Goal: Task Accomplishment & Management: Use online tool/utility

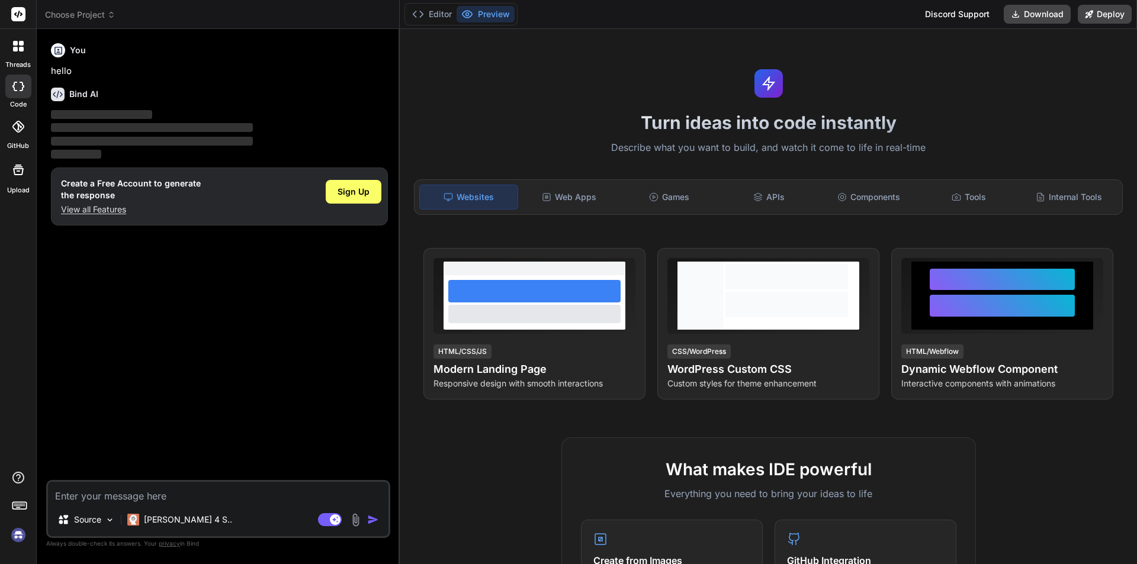
type textarea "x"
click at [174, 500] on textarea at bounding box center [218, 492] width 341 height 21
type textarea "f"
type textarea "x"
type textarea "ff"
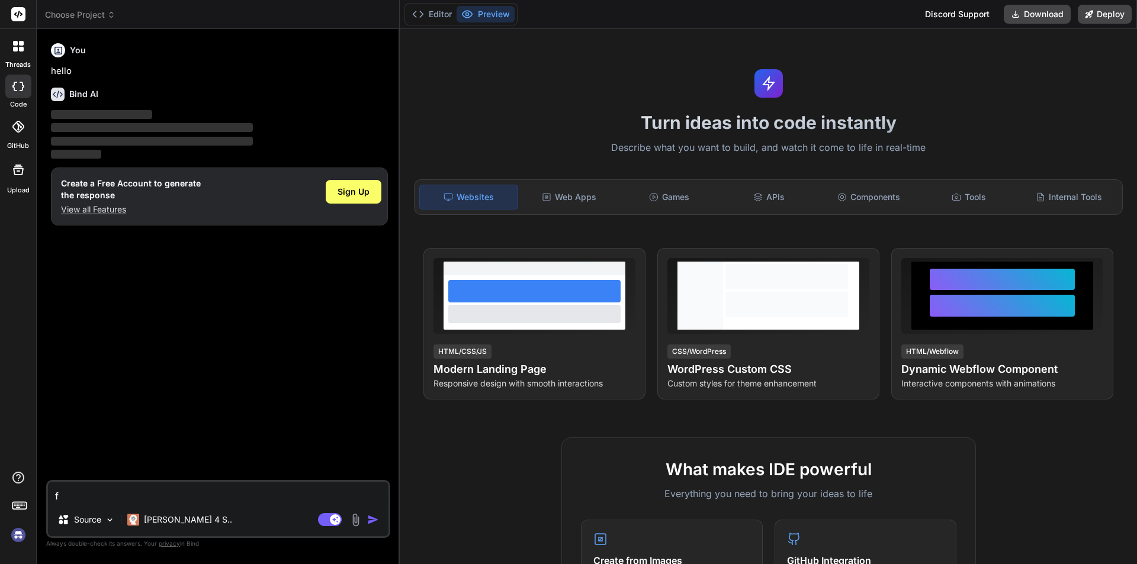
type textarea "x"
type textarea "fff"
type textarea "x"
type textarea "ff"
type textarea "x"
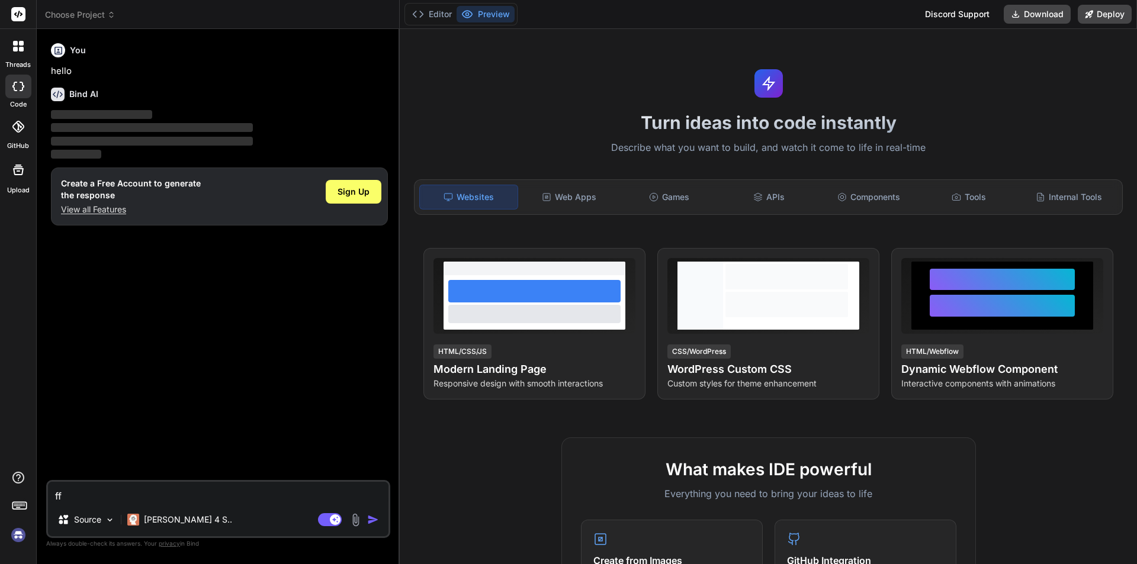
type textarea "f"
type textarea "x"
type textarea "h"
type textarea "x"
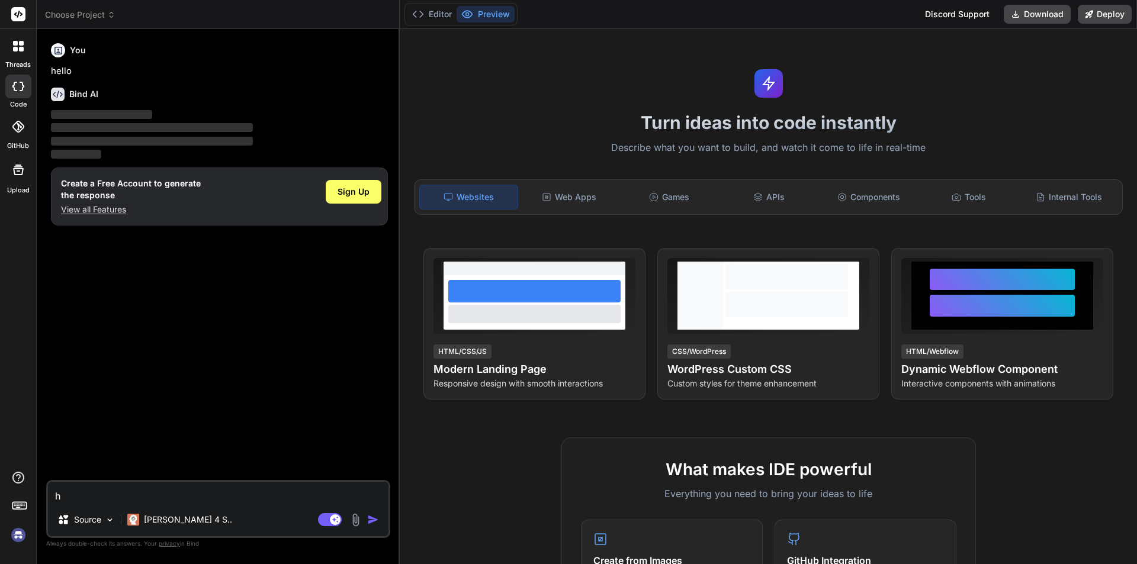
type textarea "hi"
type textarea "x"
type textarea "hi"
click at [371, 524] on img "button" at bounding box center [373, 520] width 12 height 12
click at [369, 518] on img "button" at bounding box center [373, 520] width 12 height 12
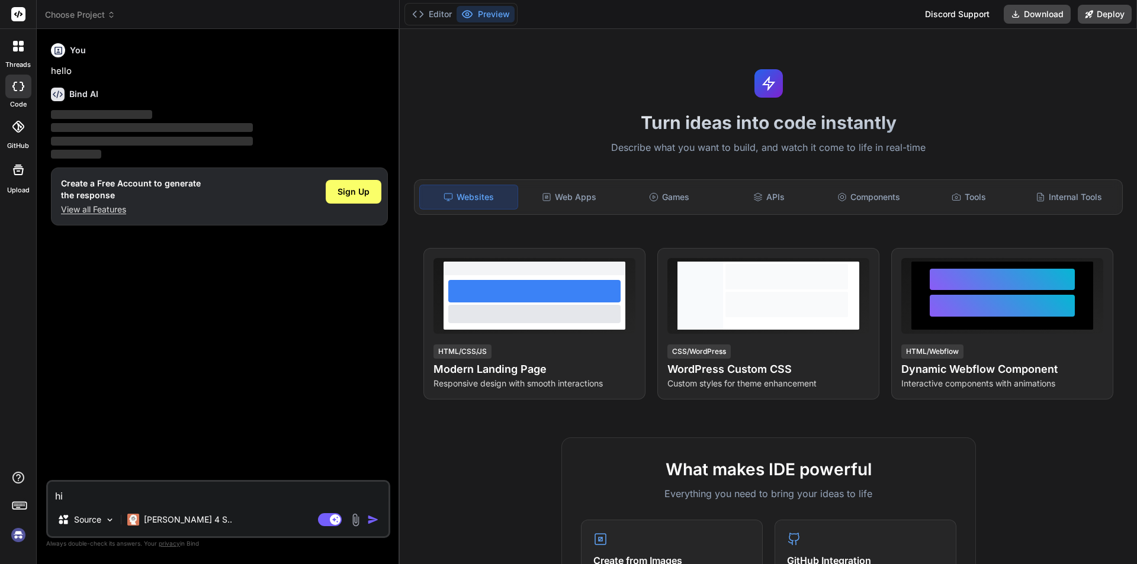
click at [369, 518] on img "button" at bounding box center [373, 520] width 12 height 12
click at [360, 201] on div "Sign Up" at bounding box center [354, 192] width 56 height 24
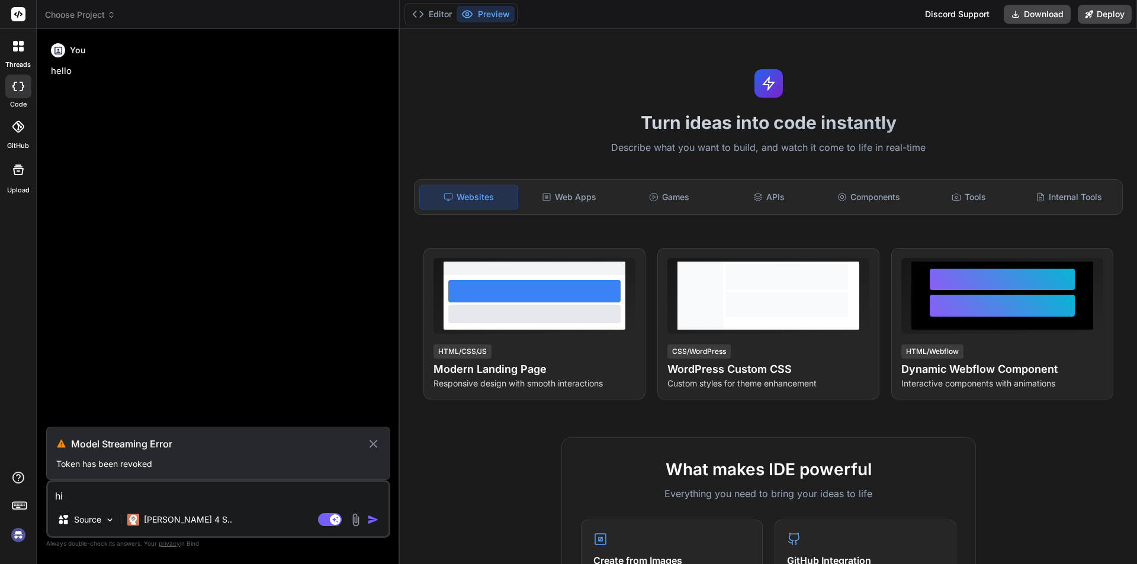
click at [211, 489] on textarea "hi" at bounding box center [218, 492] width 341 height 21
click at [372, 438] on icon at bounding box center [374, 444] width 14 height 14
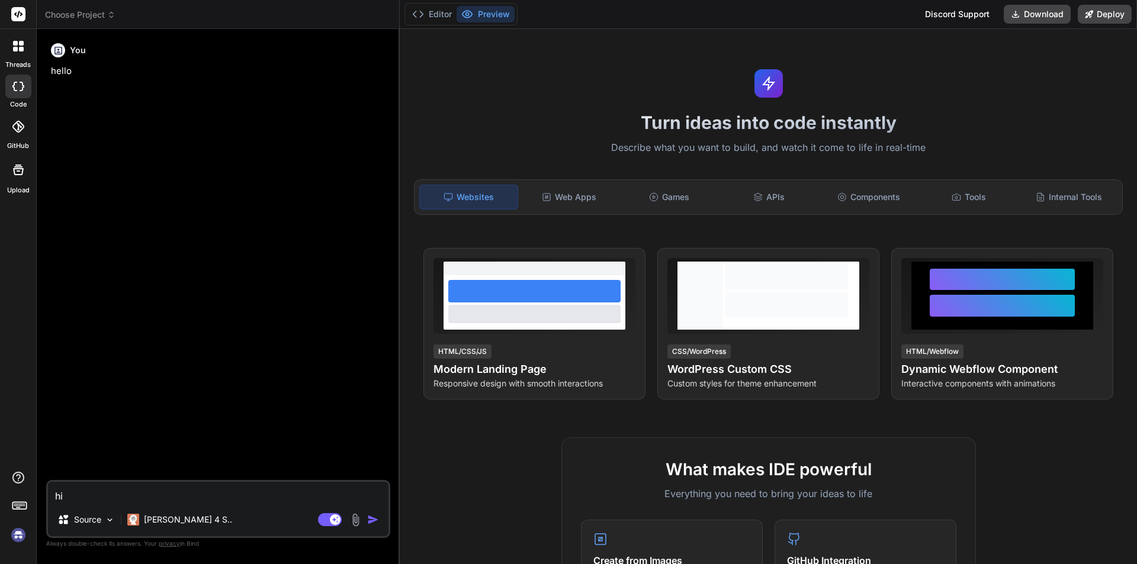
click at [224, 505] on div "hi Source Claude 4 S.. Agent Mode. When this toggle is activated, AI automatica…" at bounding box center [218, 509] width 344 height 58
click at [368, 514] on img "button" at bounding box center [373, 520] width 12 height 12
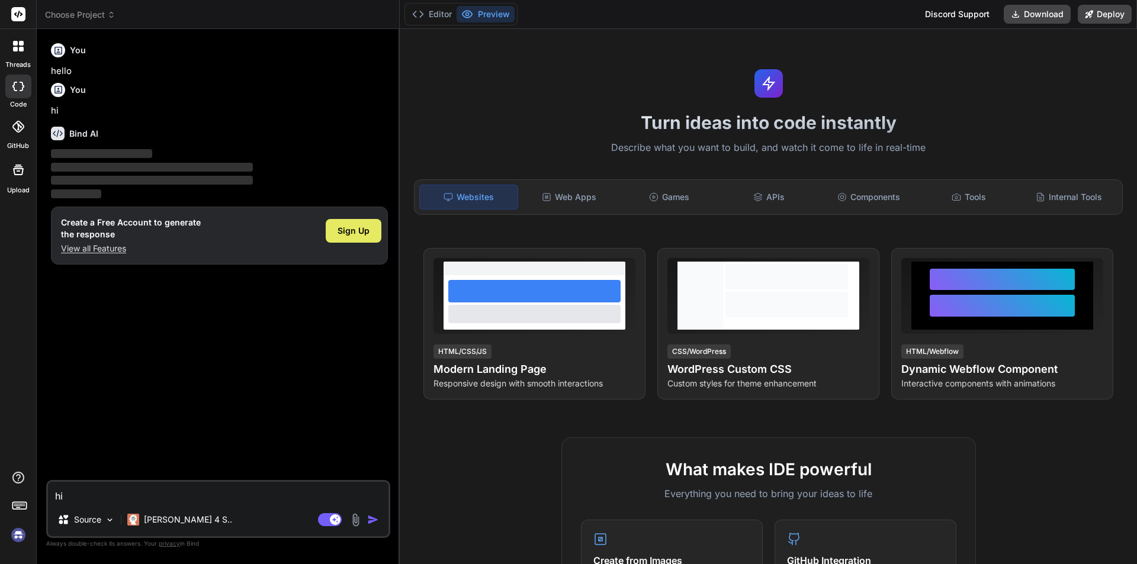
click at [341, 237] on div "Sign Up" at bounding box center [354, 231] width 56 height 24
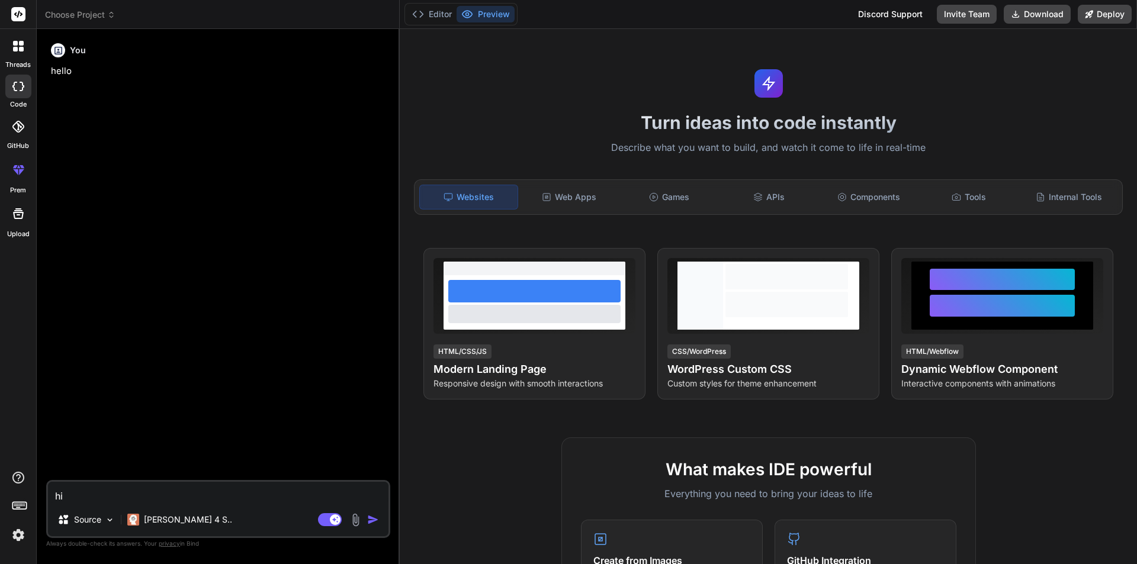
click at [92, 499] on textarea "hi" at bounding box center [218, 492] width 341 height 21
type textarea "x"
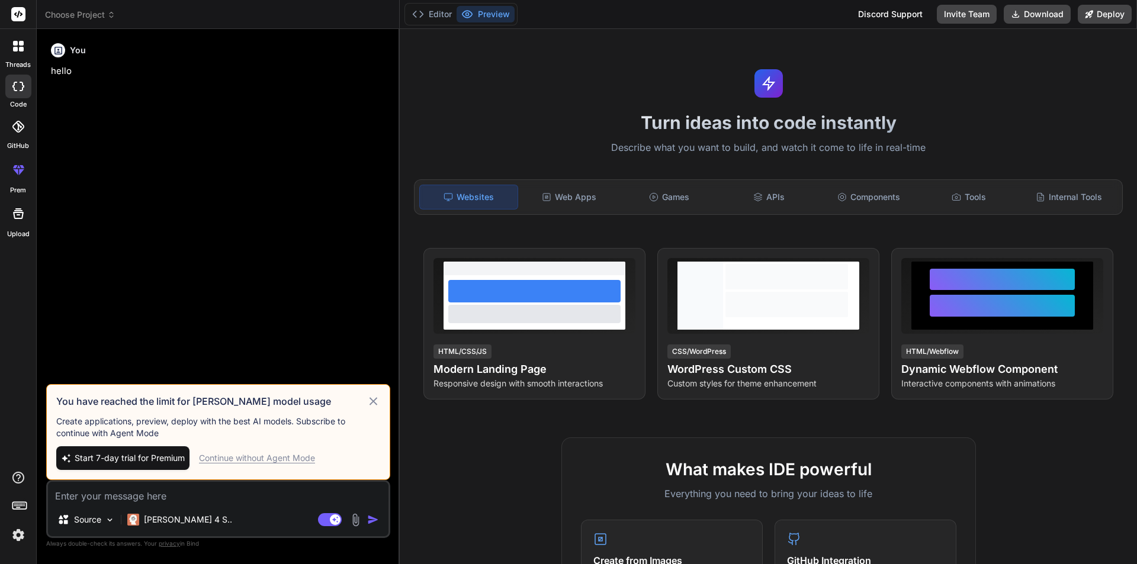
type textarea "h"
type textarea "x"
type textarea "hi"
type textarea "x"
type textarea "hi"
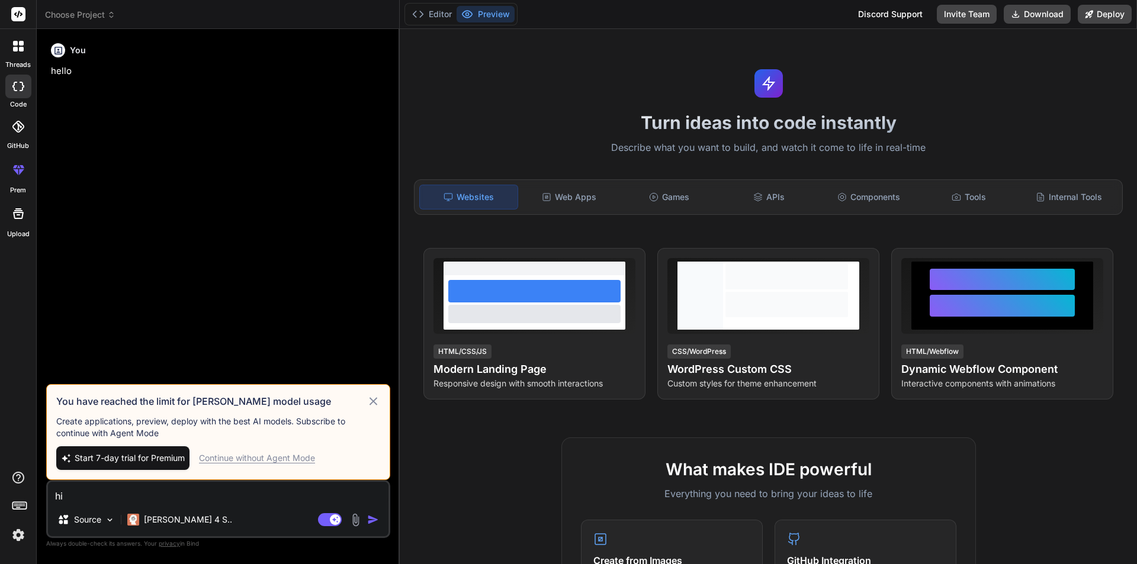
click at [266, 460] on div "Continue without Agent Mode" at bounding box center [257, 459] width 116 height 12
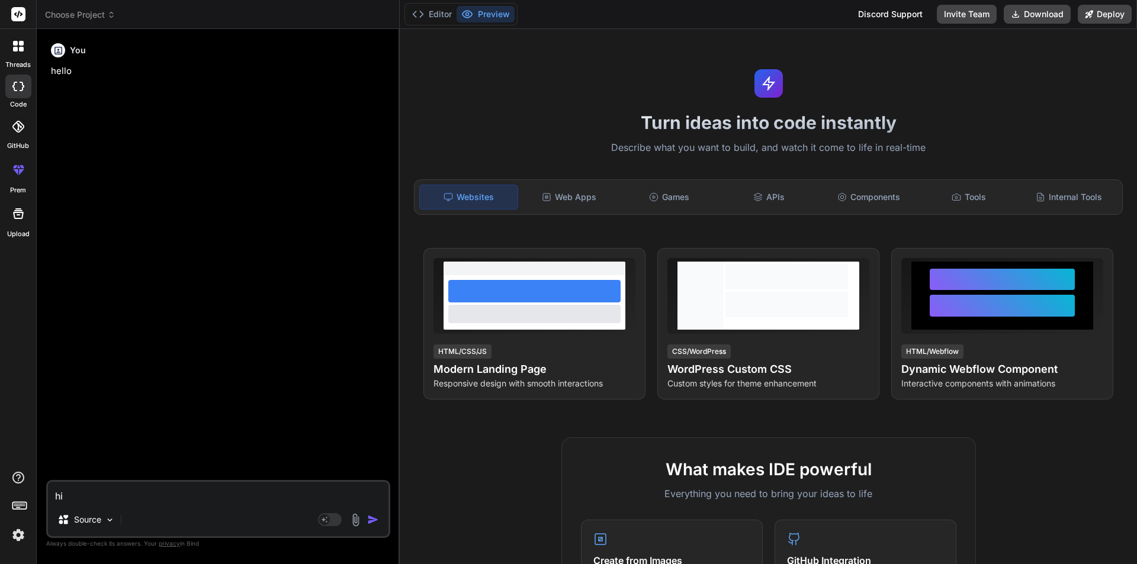
click at [374, 518] on img "button" at bounding box center [373, 520] width 12 height 12
type textarea "x"
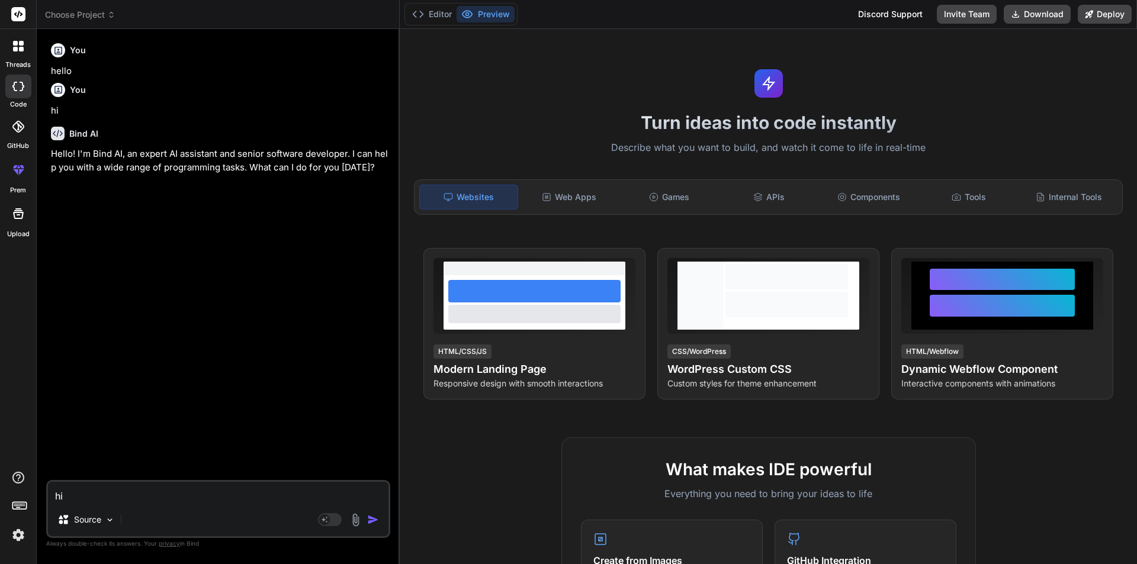
click at [155, 496] on textarea "hi" at bounding box center [218, 492] width 341 height 21
type textarea "g"
type textarea "x"
type textarea "gi"
type textarea "x"
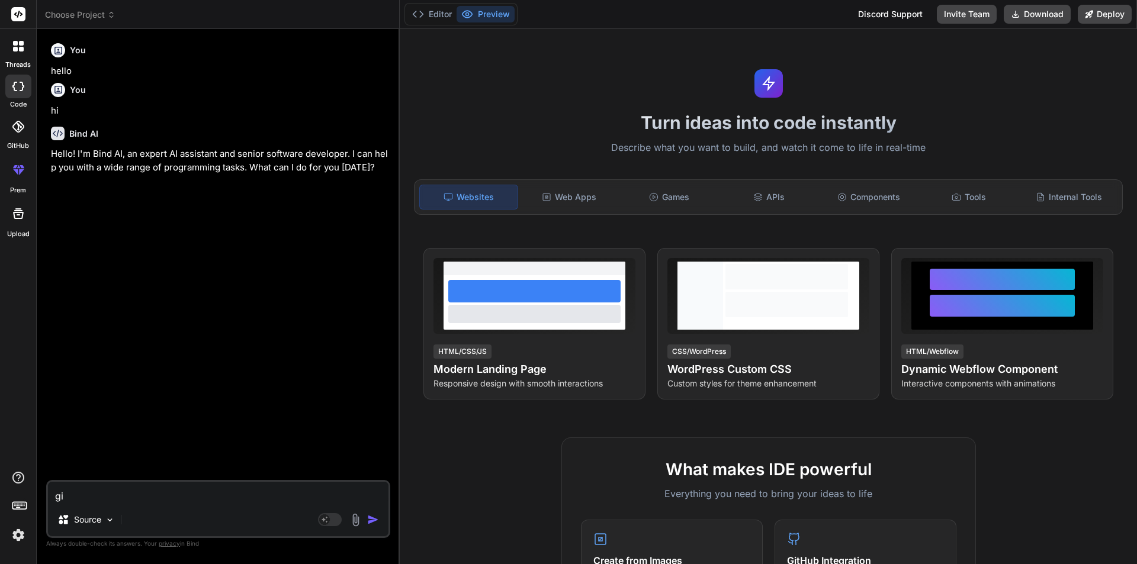
type textarea "g"
type textarea "x"
type textarea "i"
type textarea "x"
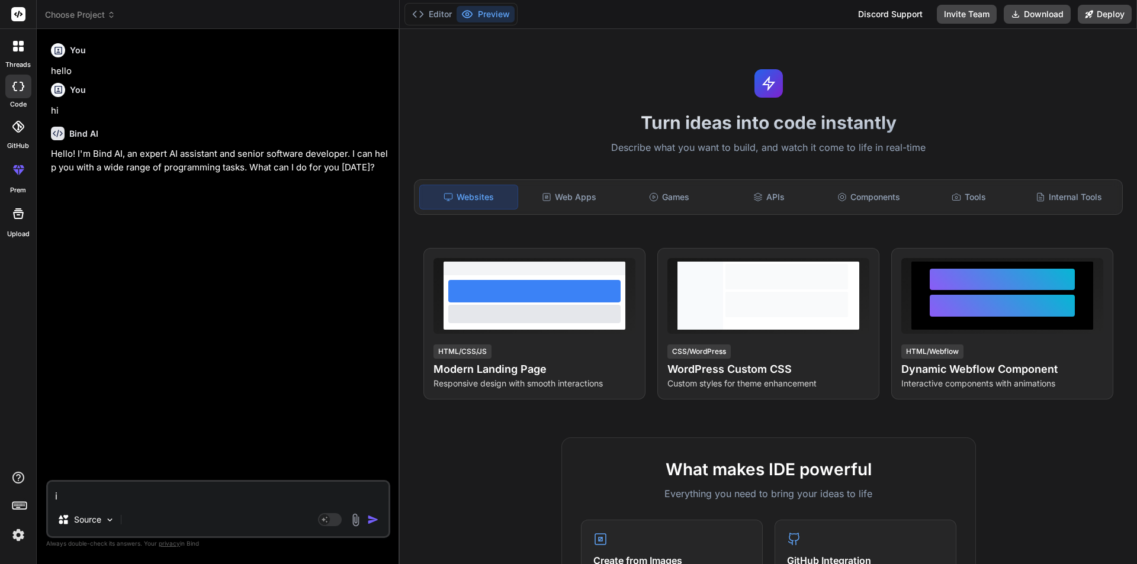
type textarea "in"
type textarea "x"
type textarea "in"
type textarea "x"
type textarea "in a"
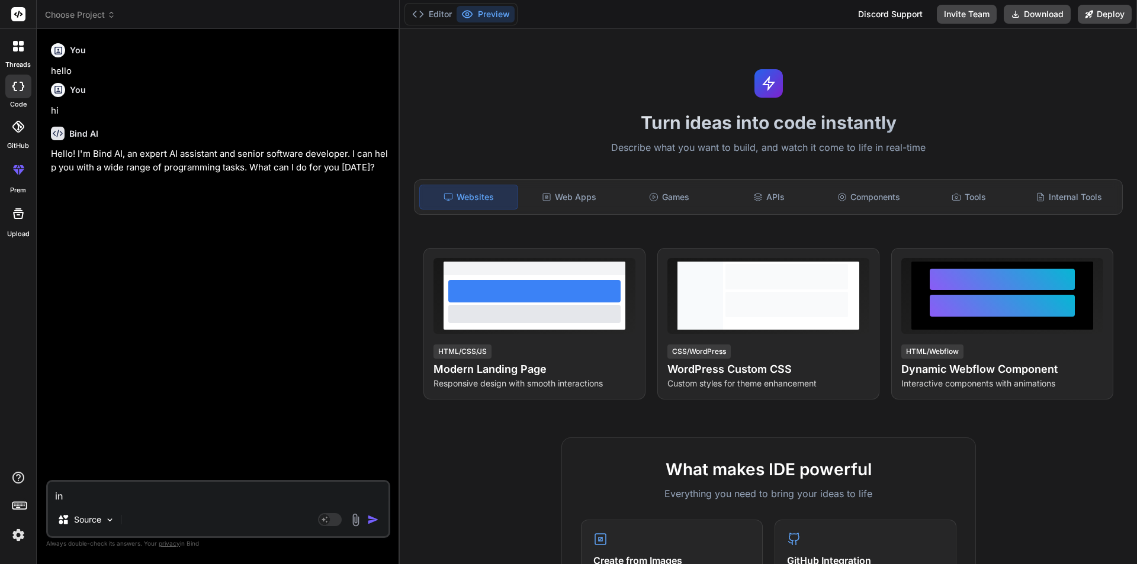
type textarea "x"
type textarea "in an"
type textarea "x"
type textarea "in ang"
type textarea "x"
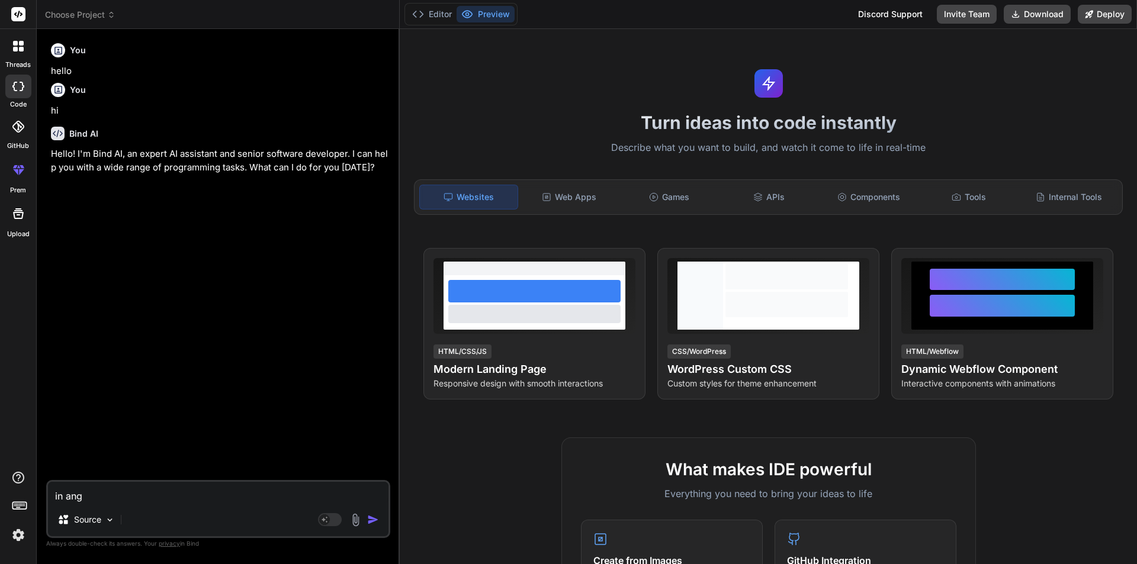
type textarea "in angu"
type textarea "x"
type textarea "in angul"
type textarea "x"
type textarea "in angula"
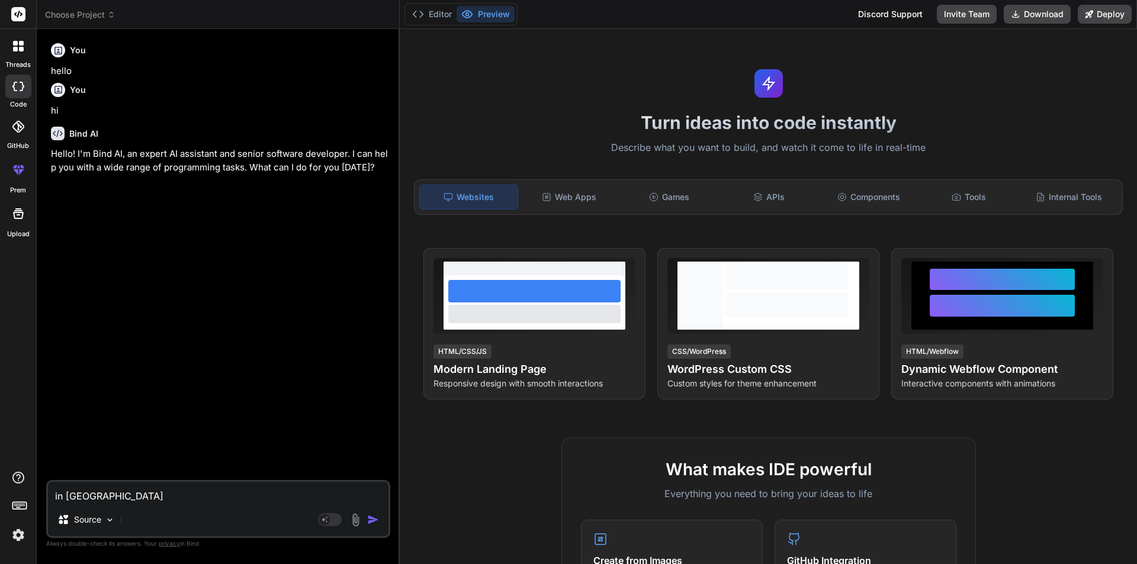
type textarea "x"
type textarea "in angular"
type textarea "x"
type textarea "in angular"
type textarea "x"
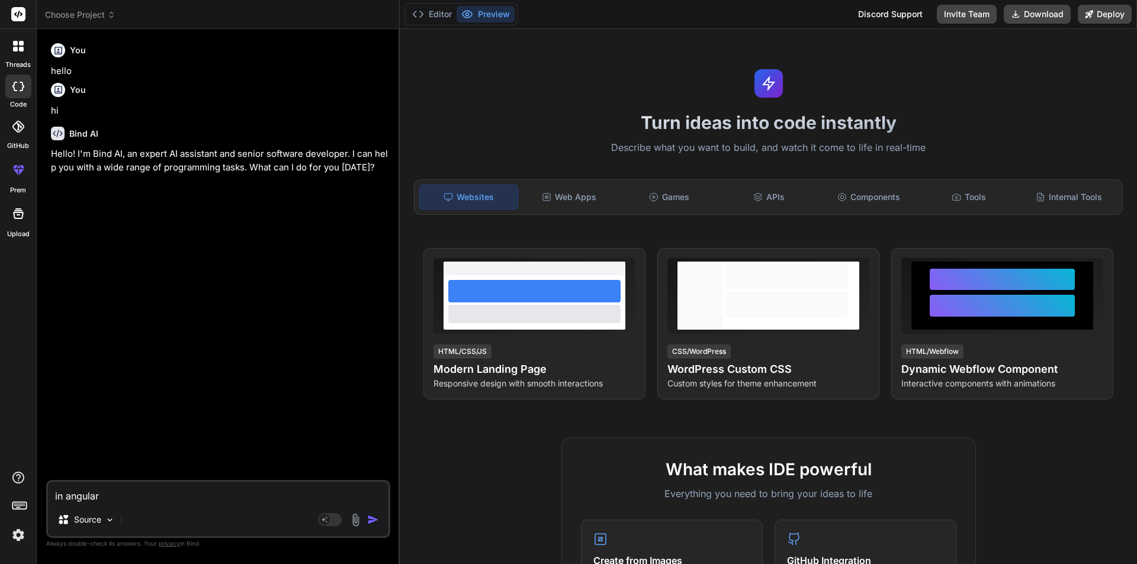
type textarea "in angular g"
type textarea "x"
type textarea "in angular gi"
type textarea "x"
type textarea "in angular giv"
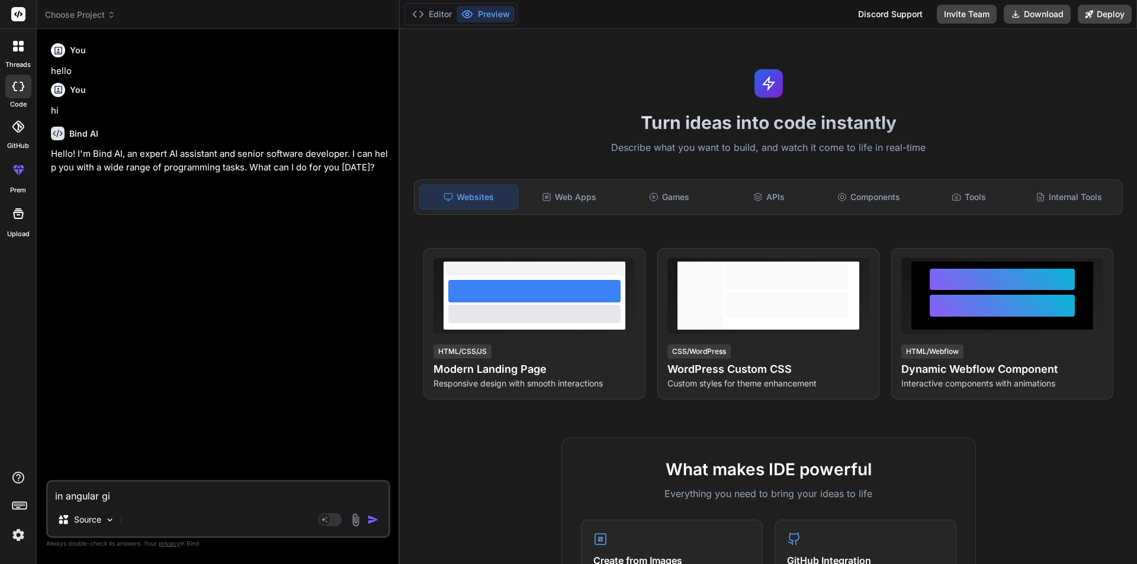
type textarea "x"
type textarea "in angular give"
type textarea "x"
type textarea "in angular give"
type textarea "x"
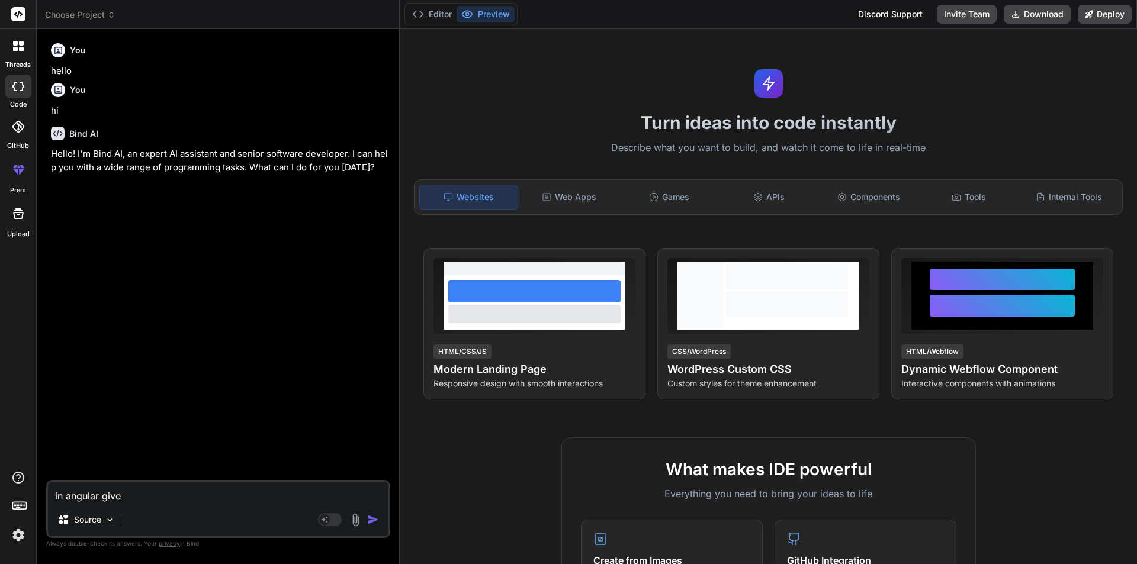
type textarea "in angular give m"
type textarea "x"
type textarea "in angular give me"
type textarea "x"
type textarea "in angular give me"
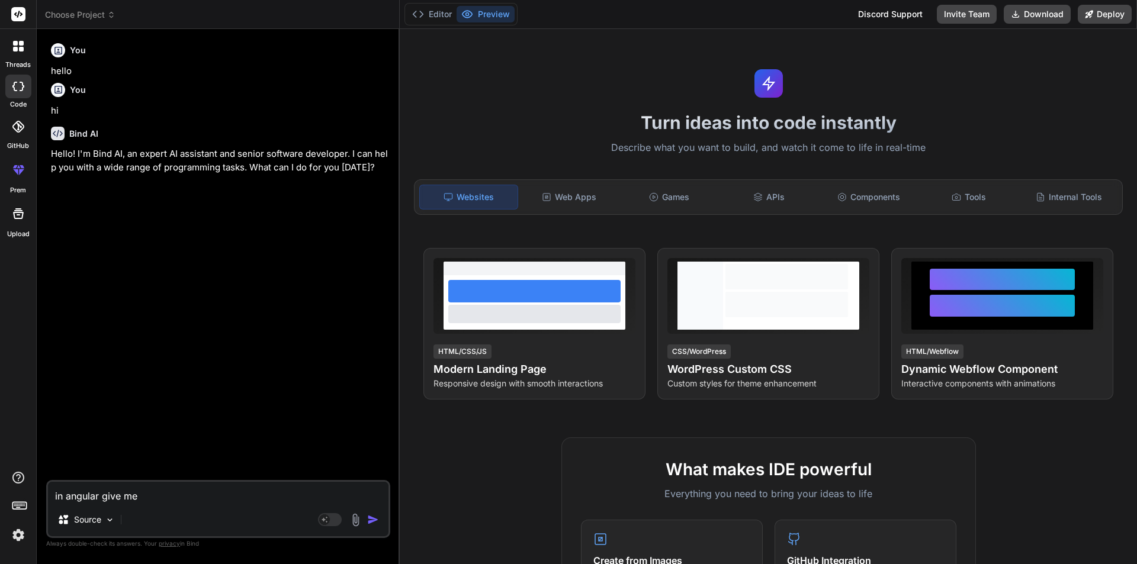
type textarea "x"
type textarea "in angular give me m"
type textarea "x"
type textarea "in angular give me mo"
type textarea "x"
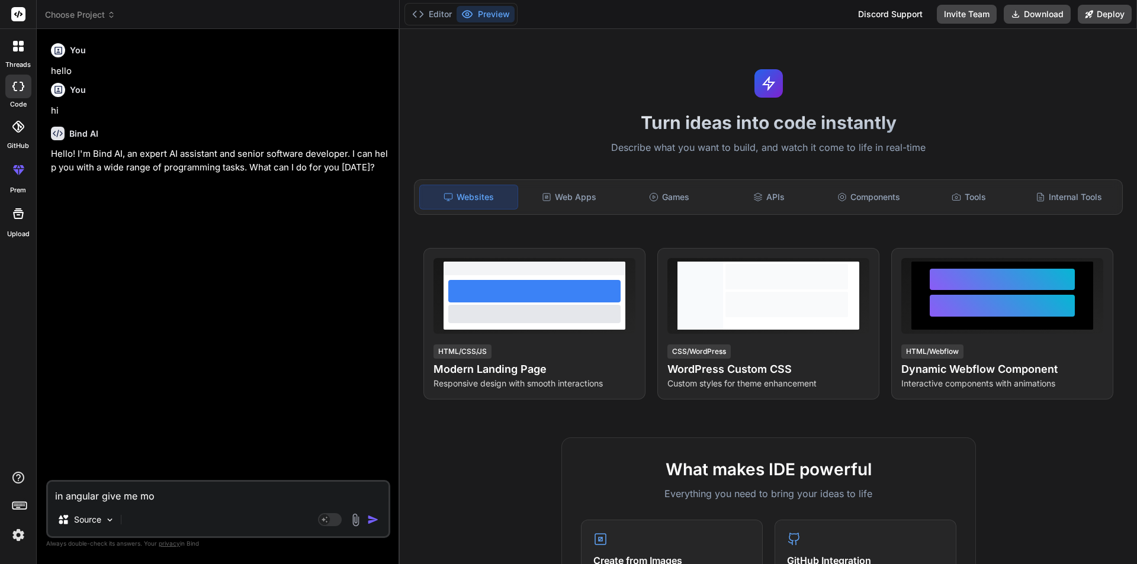
type textarea "in angular give me mod"
type textarea "x"
type textarea "in angular give me modu"
type textarea "x"
type textarea "in angular give me modul"
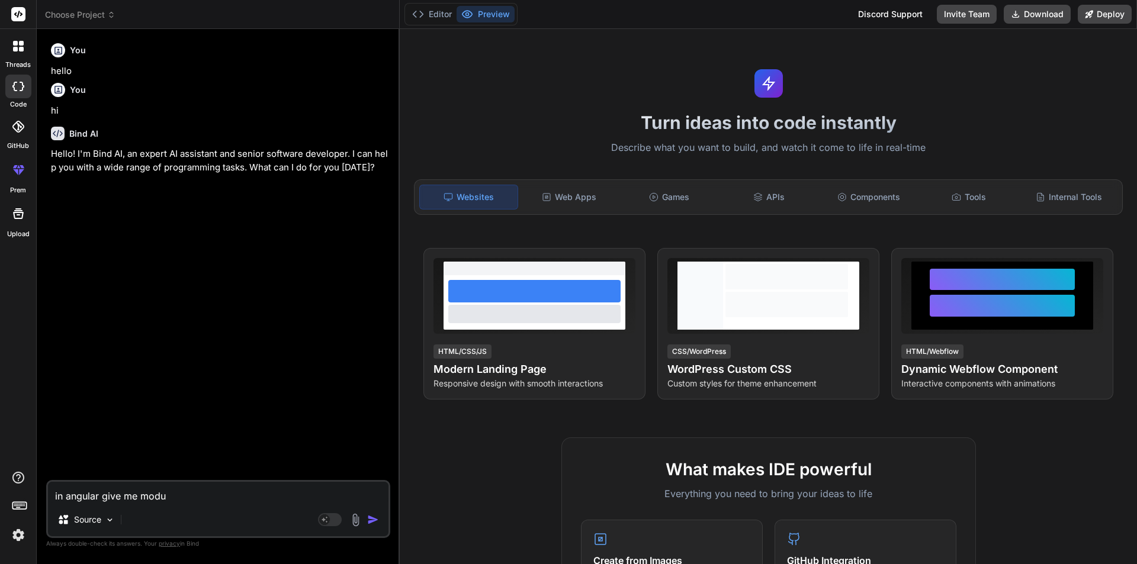
type textarea "x"
type textarea "in angular give me modulr"
type textarea "x"
type textarea "in angular give me modul"
type textarea "x"
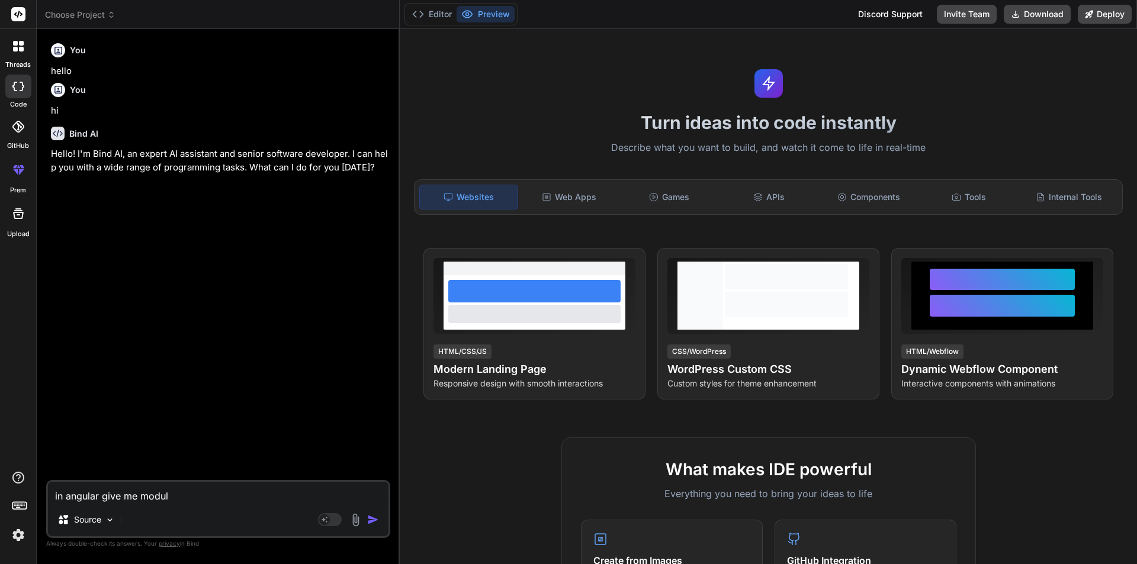
type textarea "in angular give me modu"
type textarea "x"
type textarea "in angular give me mod"
type textarea "x"
type textarea "in angular give me mo"
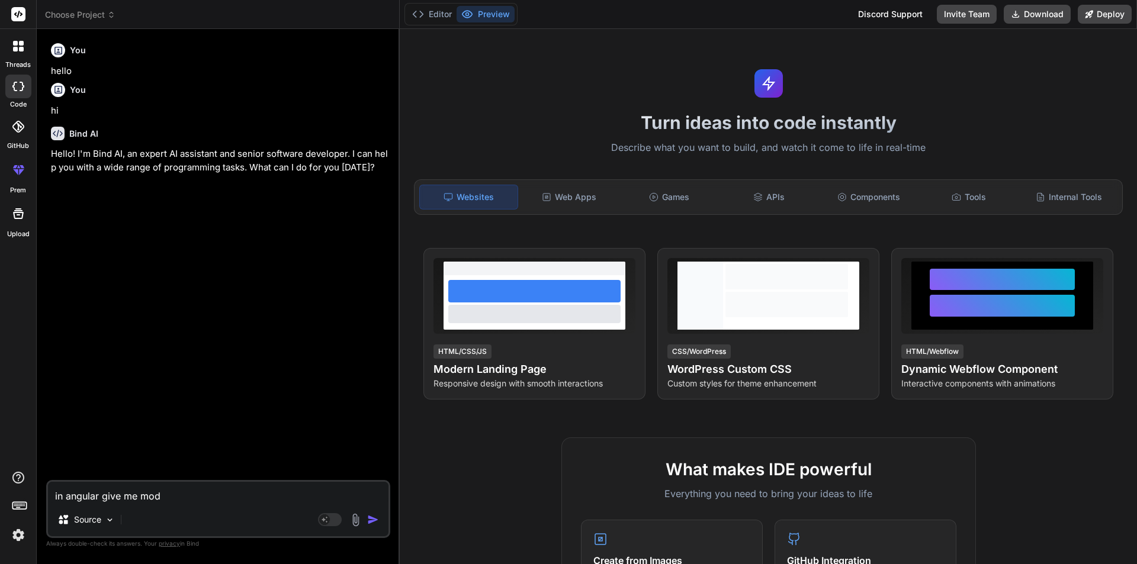
type textarea "x"
type textarea "in angular give me m"
type textarea "x"
type textarea "in angular give me"
type textarea "x"
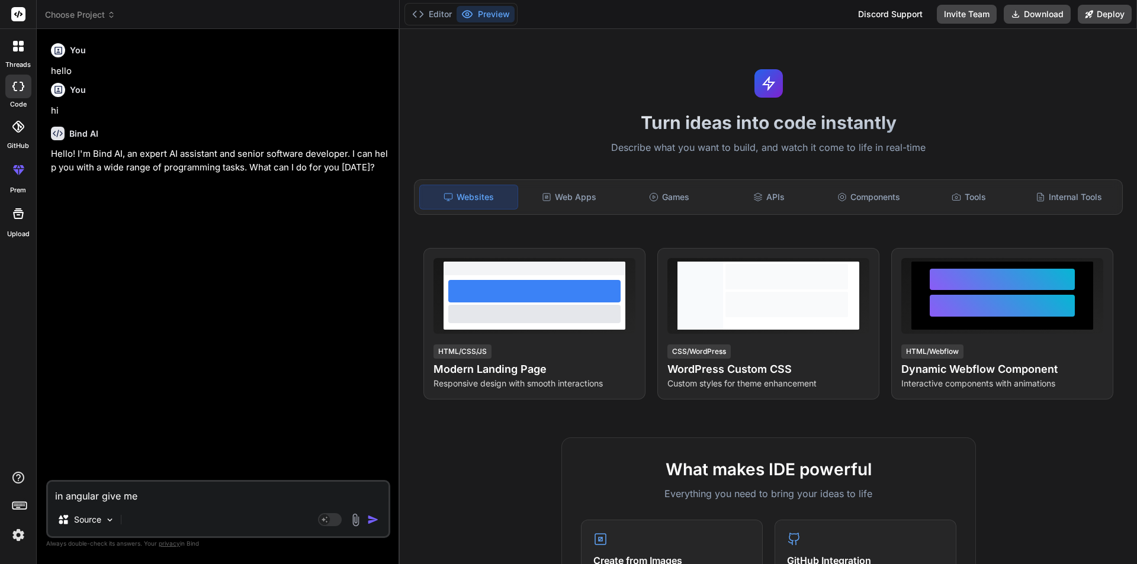
type textarea "in angular give me"
type textarea "x"
type textarea "in angular give me"
type textarea "x"
type textarea "in angular give me l"
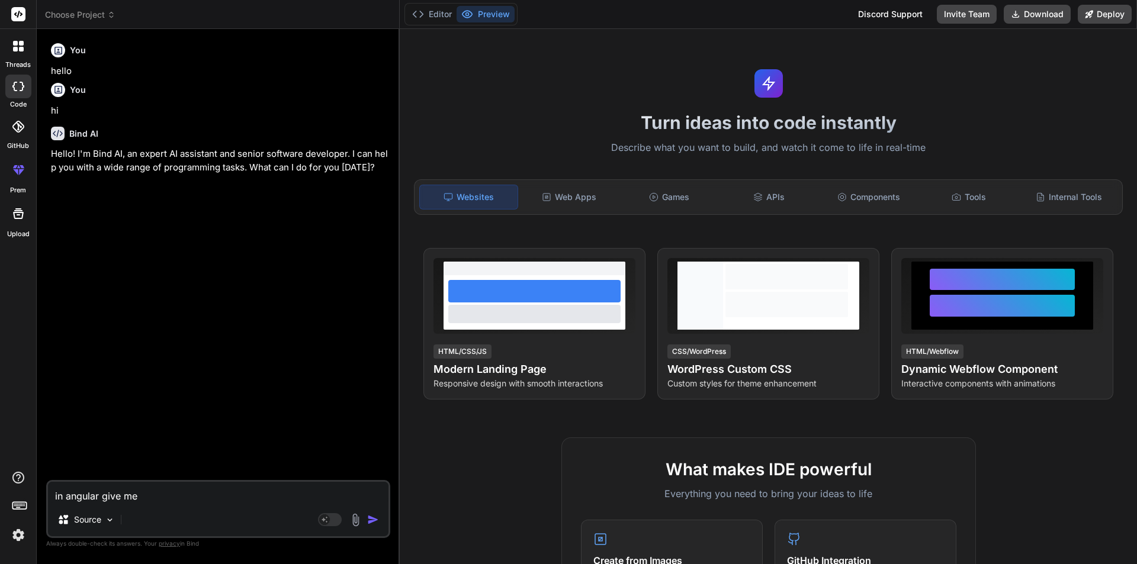
type textarea "x"
type textarea "in angular give me la"
type textarea "x"
type textarea "in angular give me laz"
type textarea "x"
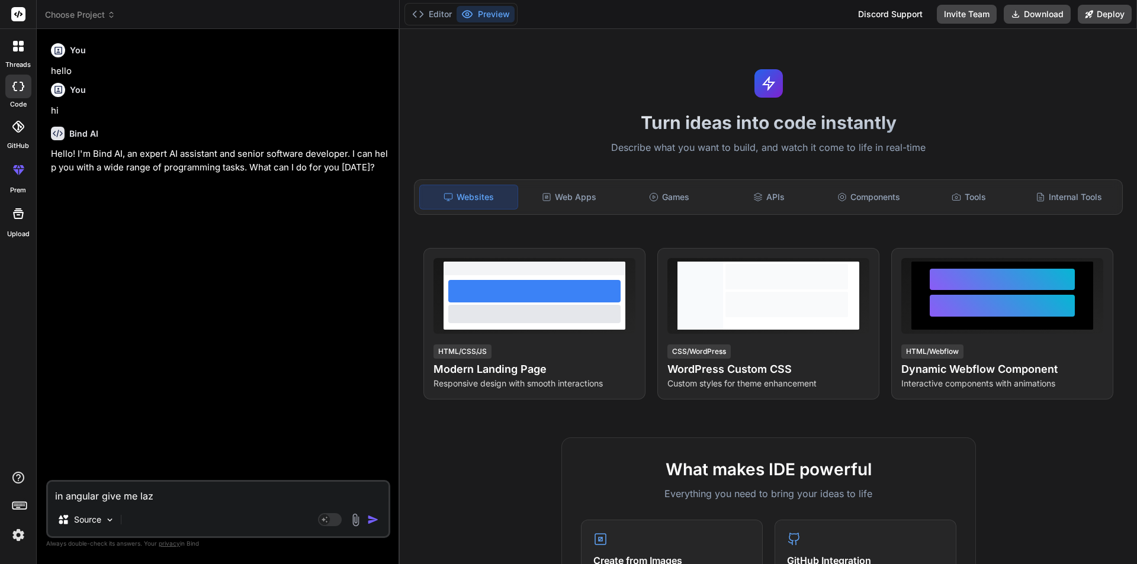
type textarea "in angular give me lazy"
type textarea "x"
type textarea "in angular give me lazy"
type textarea "x"
type textarea "in angular give me lazy l"
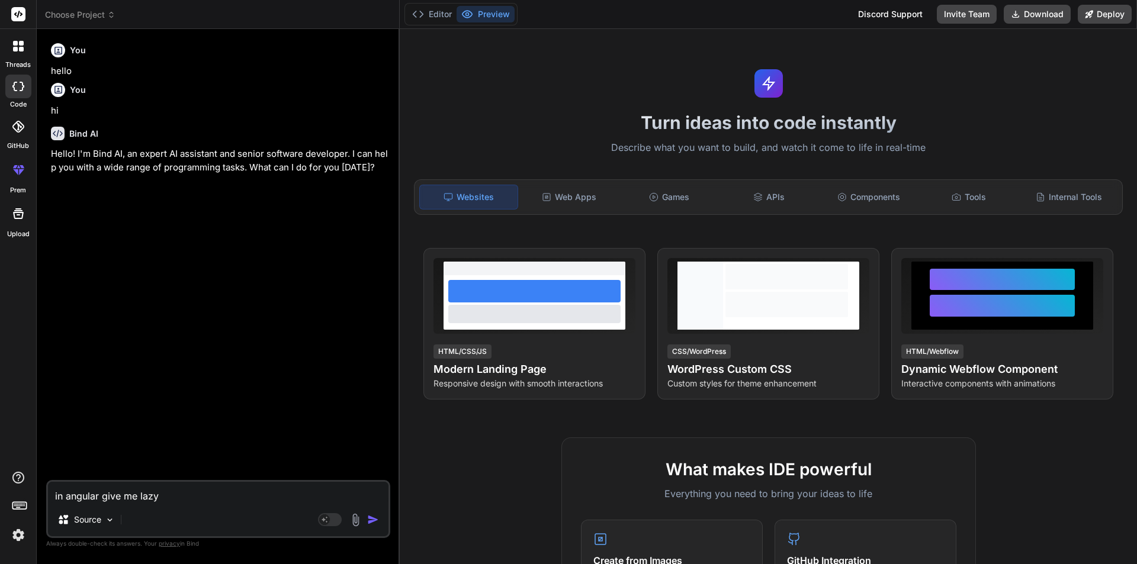
type textarea "x"
type textarea "in angular give me lazy lo"
type textarea "x"
type textarea "in angular give me lazy loa"
type textarea "x"
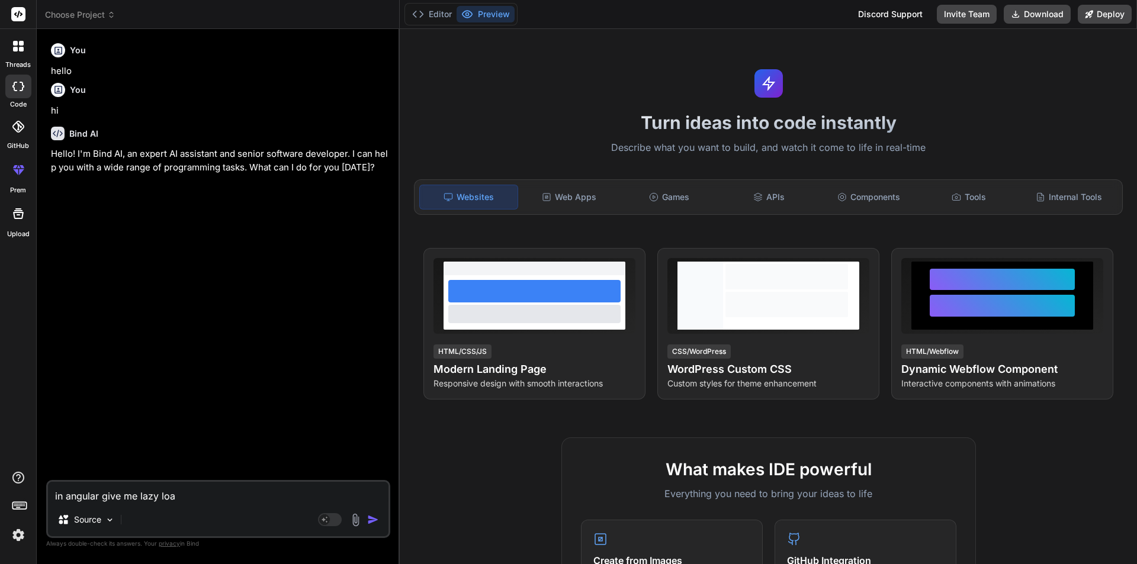
type textarea "in angular give me lazy load"
type textarea "x"
type textarea "in angular give me lazy loadi"
type textarea "x"
type textarea "in angular give me lazy loadin"
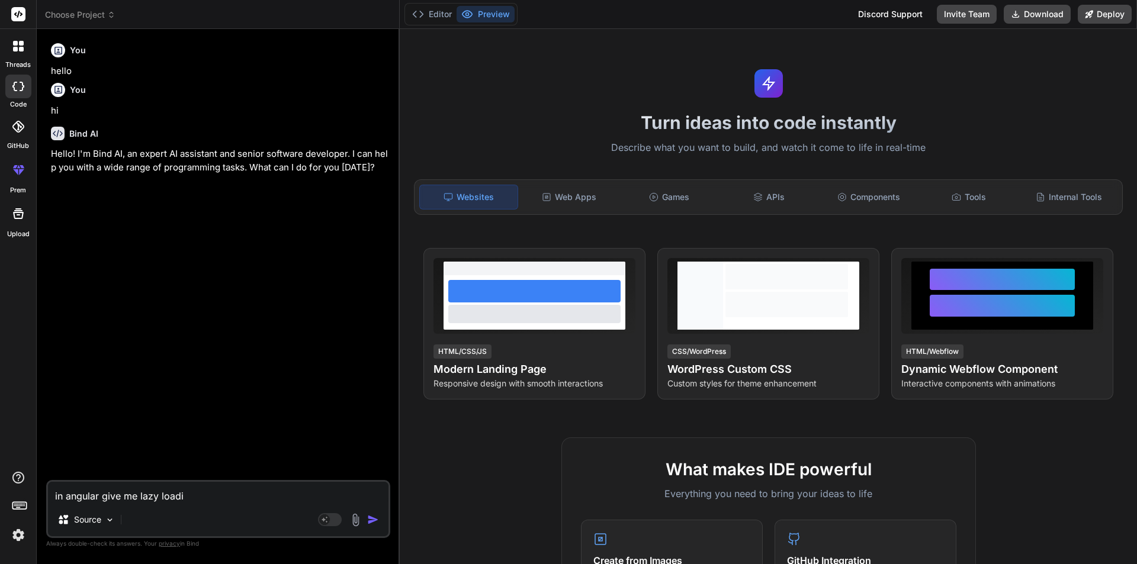
type textarea "x"
type textarea "in angular give me lazy loading"
type textarea "x"
type textarea "in angular give me lazy loading"
type textarea "x"
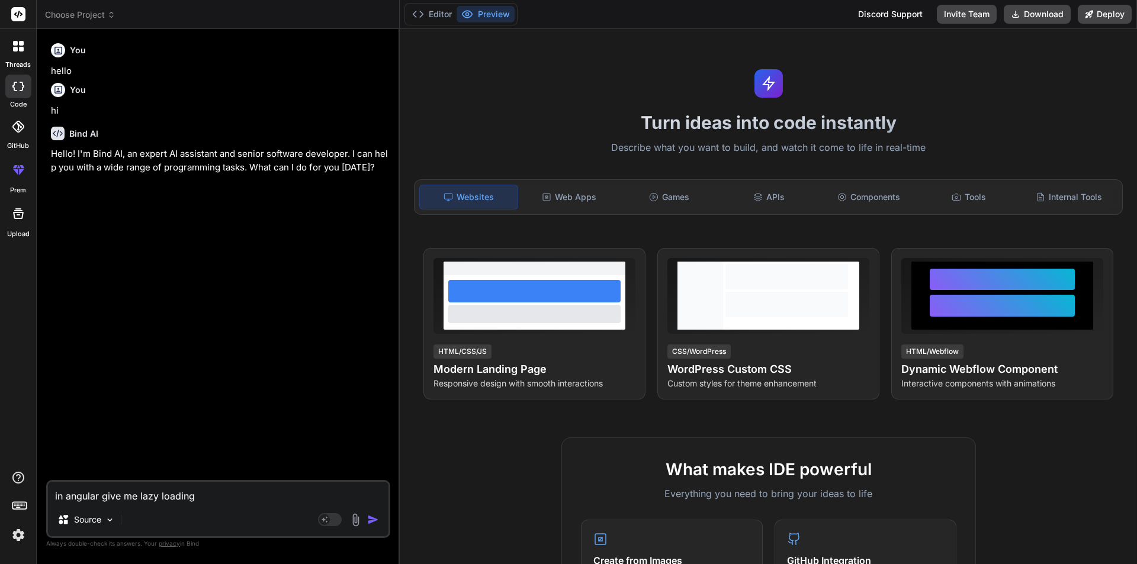
type textarea "in angular give me lazy loading e"
type textarea "x"
type textarea "in angular give me lazy loading ex"
type textarea "x"
type textarea "in angular give me lazy loading exa"
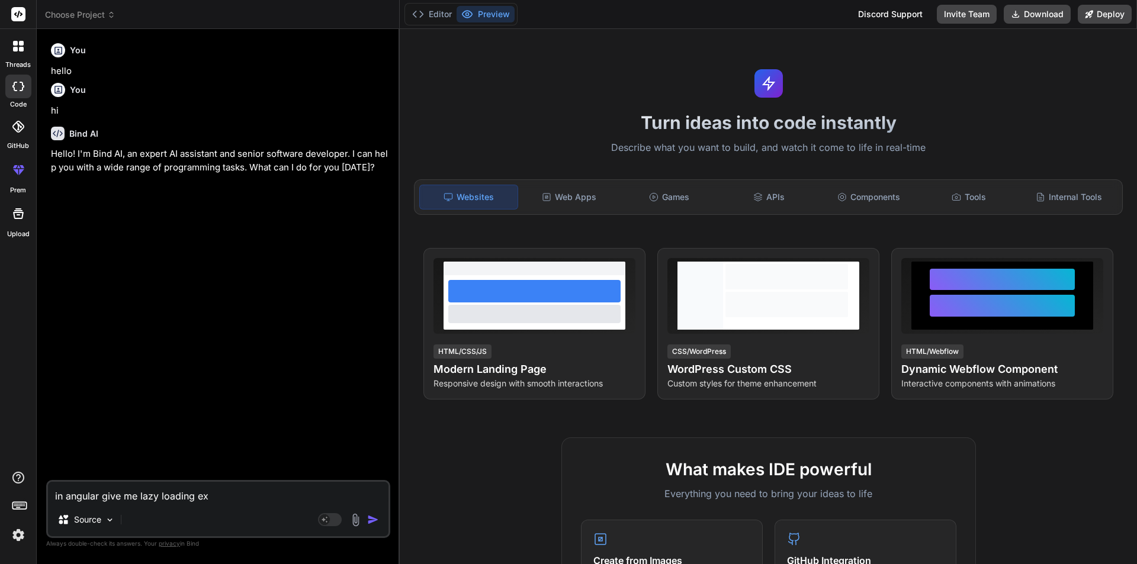
type textarea "x"
type textarea "in angular give me lazy loading exam"
type textarea "x"
type textarea "in angular give me lazy loading examp"
type textarea "x"
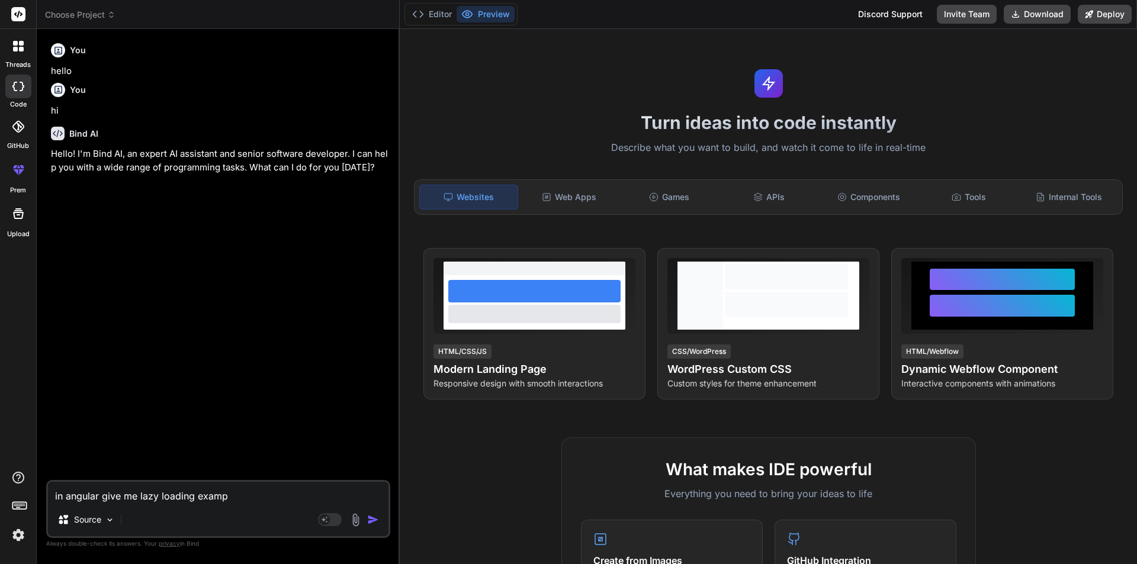
type textarea "in angular give me lazy loading exampl"
type textarea "x"
type textarea "in angular give me lazy loading example"
type textarea "x"
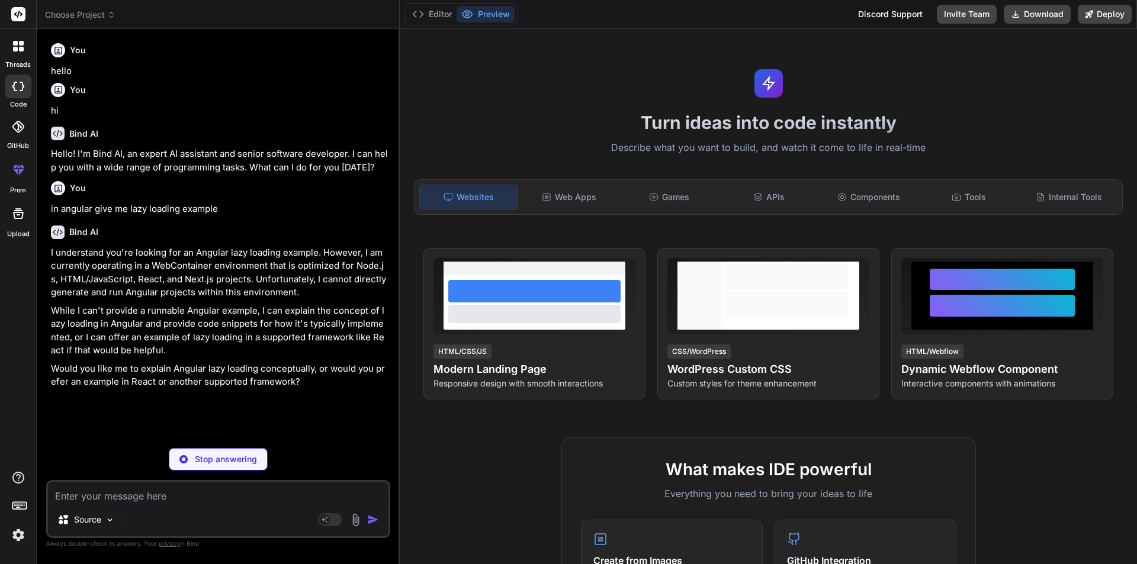
type textarea "x"
click at [124, 495] on textarea at bounding box center [218, 492] width 341 height 21
type textarea "g"
type textarea "x"
type textarea "gi"
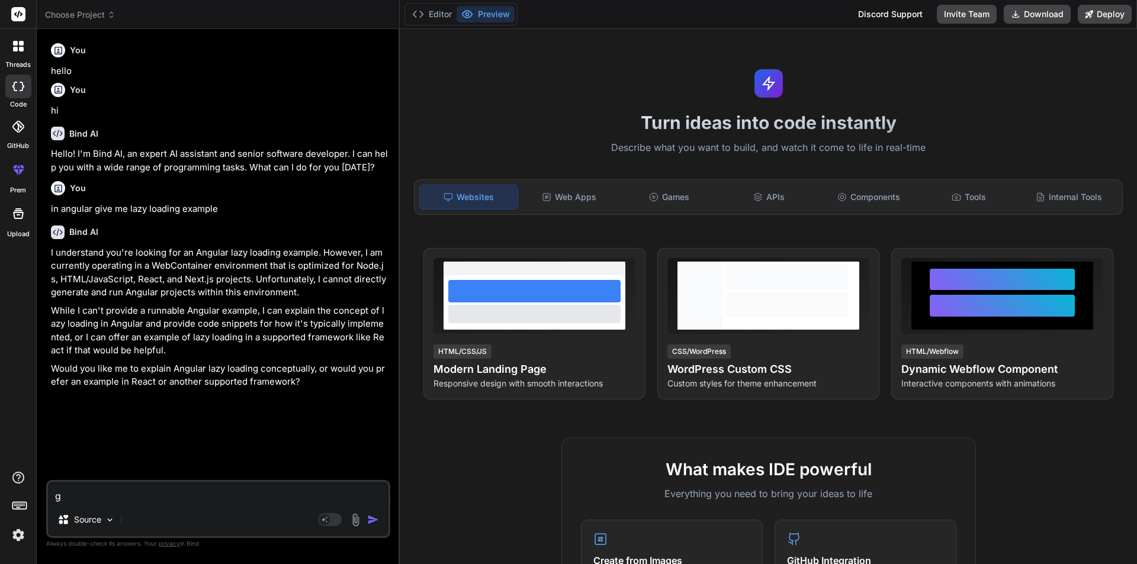
type textarea "x"
type textarea "giv"
type textarea "x"
type textarea "give"
type textarea "x"
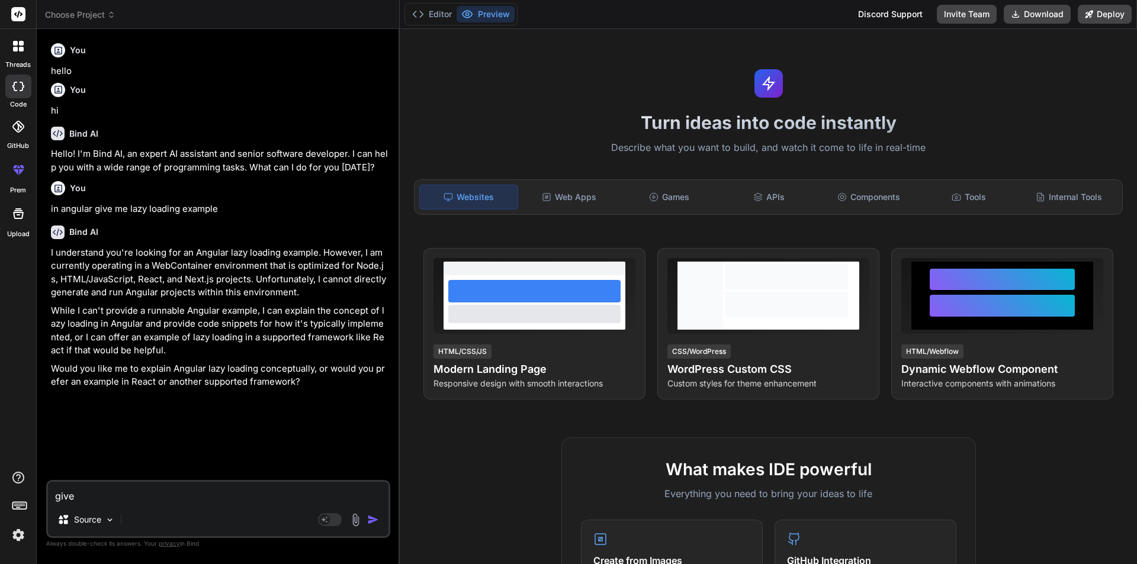
type textarea "give"
type textarea "x"
type textarea "give t"
type textarea "x"
type textarea "give th"
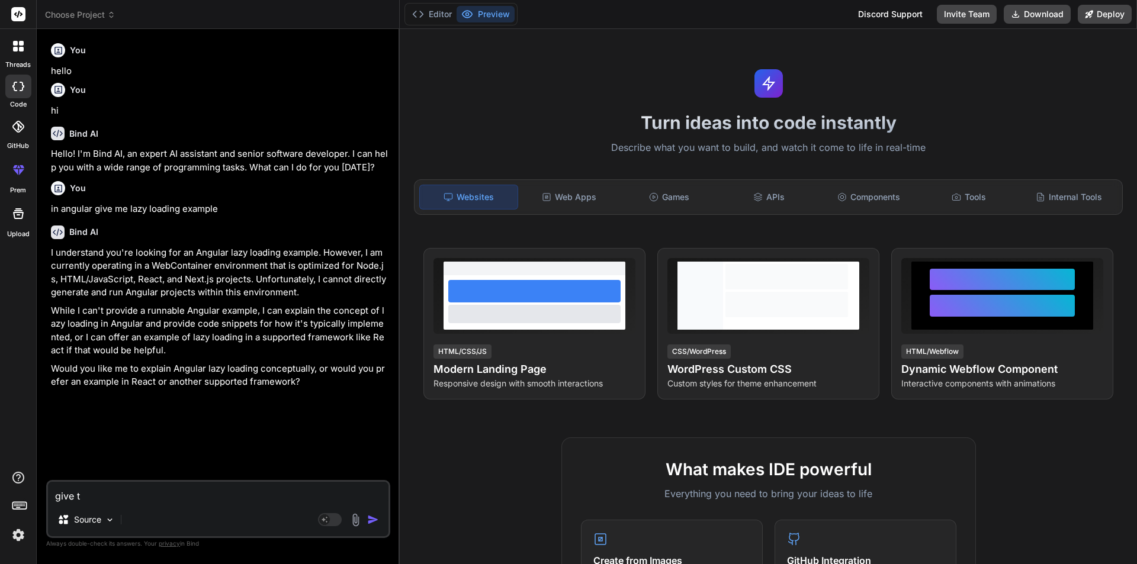
type textarea "x"
type textarea "give the"
type textarea "x"
type textarea "give the"
type textarea "x"
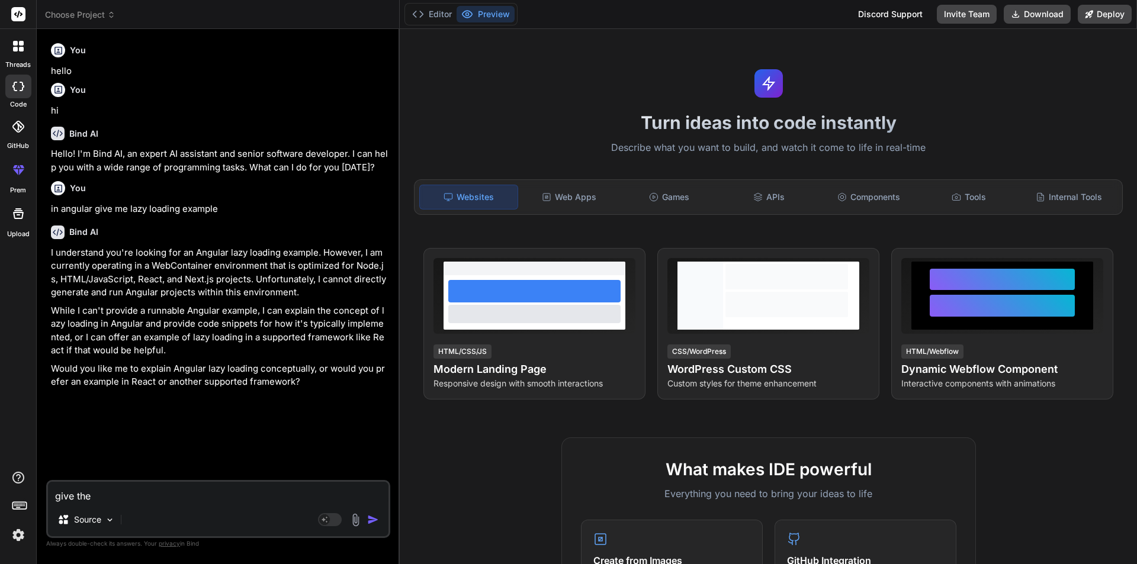
type textarea "give the l"
type textarea "x"
type textarea "give the la"
type textarea "x"
type textarea "give the lag"
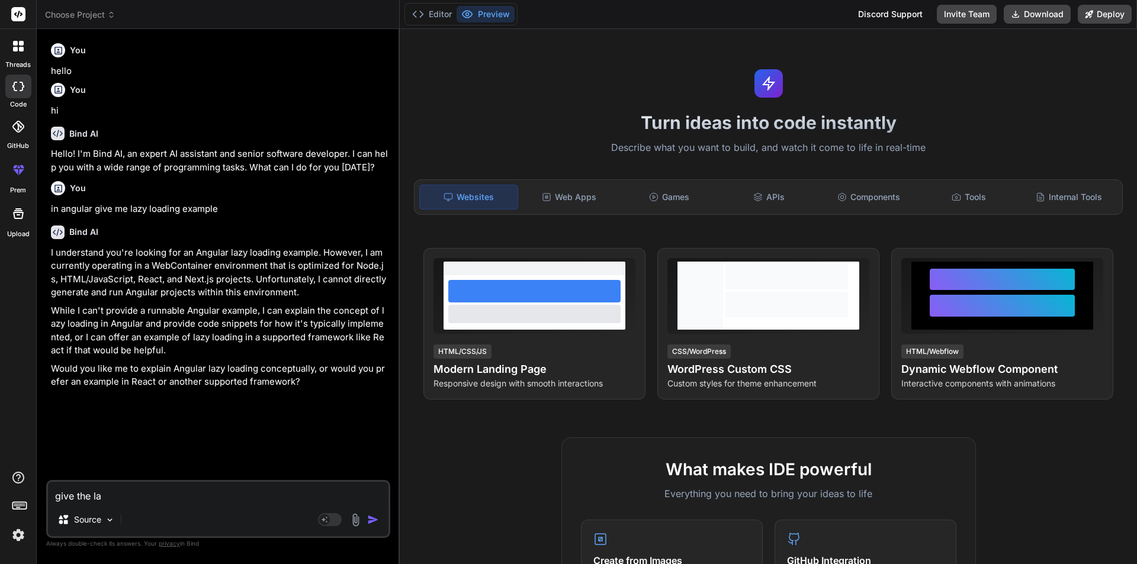
type textarea "x"
type textarea "give the lagz"
type textarea "x"
type textarea "give the lag"
type textarea "x"
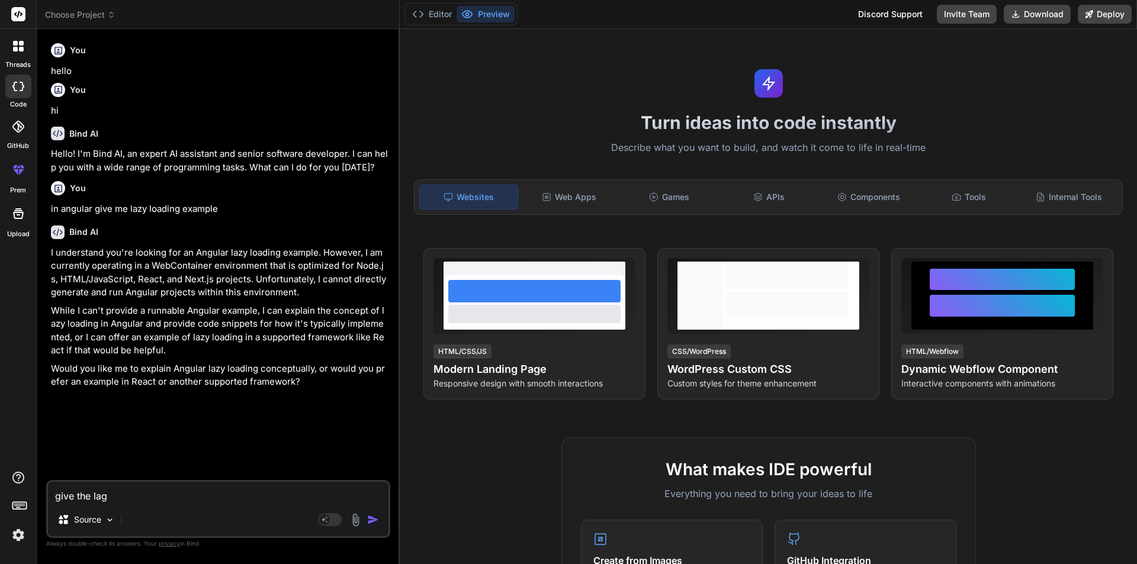
type textarea "give the la"
type textarea "x"
type textarea "give the laz"
type textarea "x"
type textarea "give the lazy"
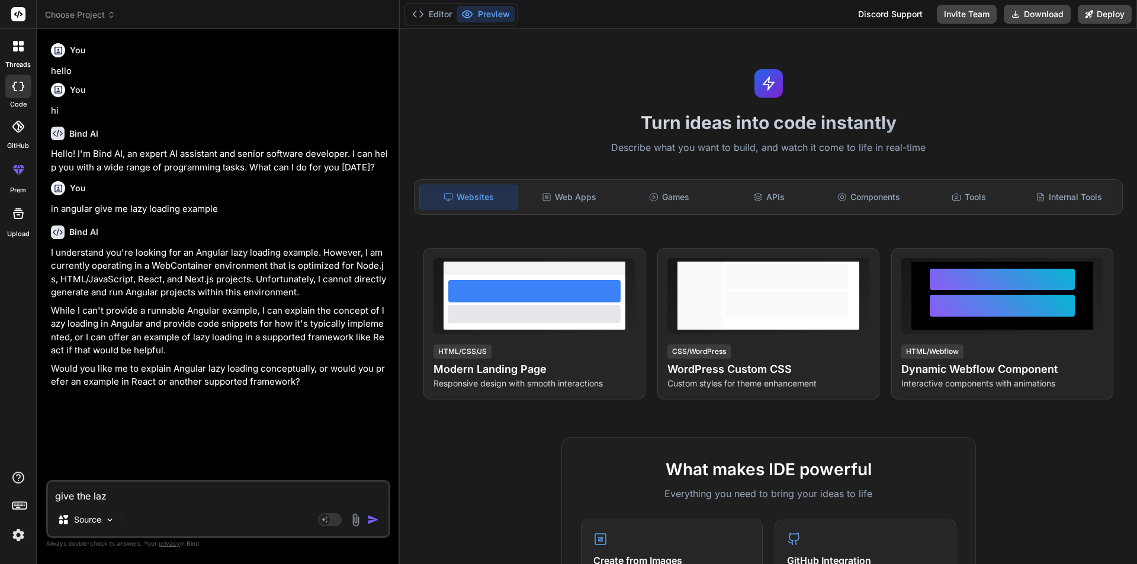
type textarea "x"
type textarea "give the lazy"
type textarea "x"
type textarea "give the lazy l"
type textarea "x"
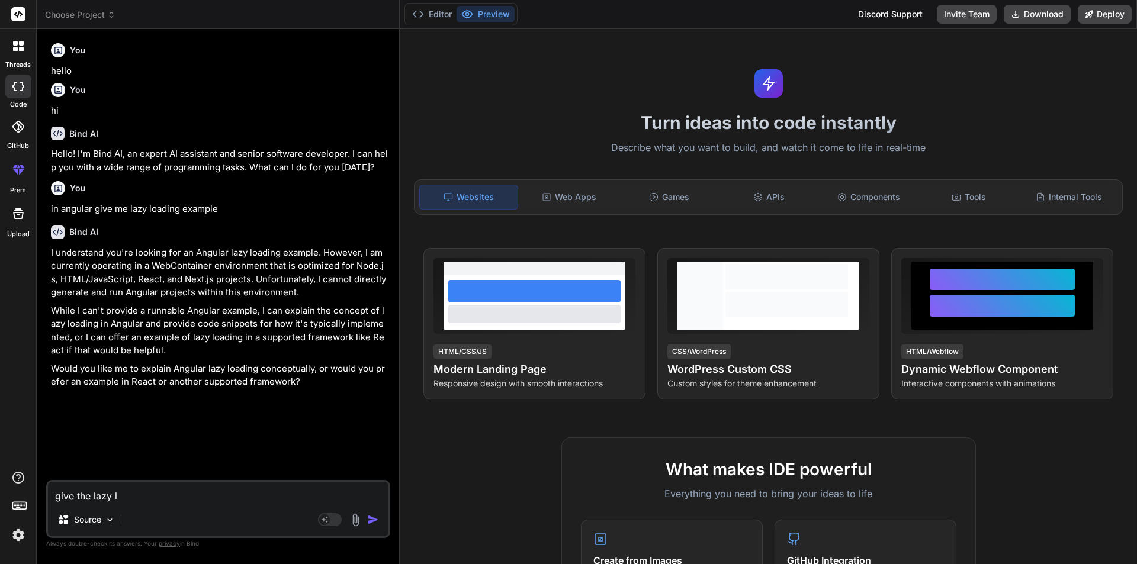
type textarea "give the lazy lo"
type textarea "x"
type textarea "give the lazy loa"
type textarea "x"
type textarea "give the lazy load"
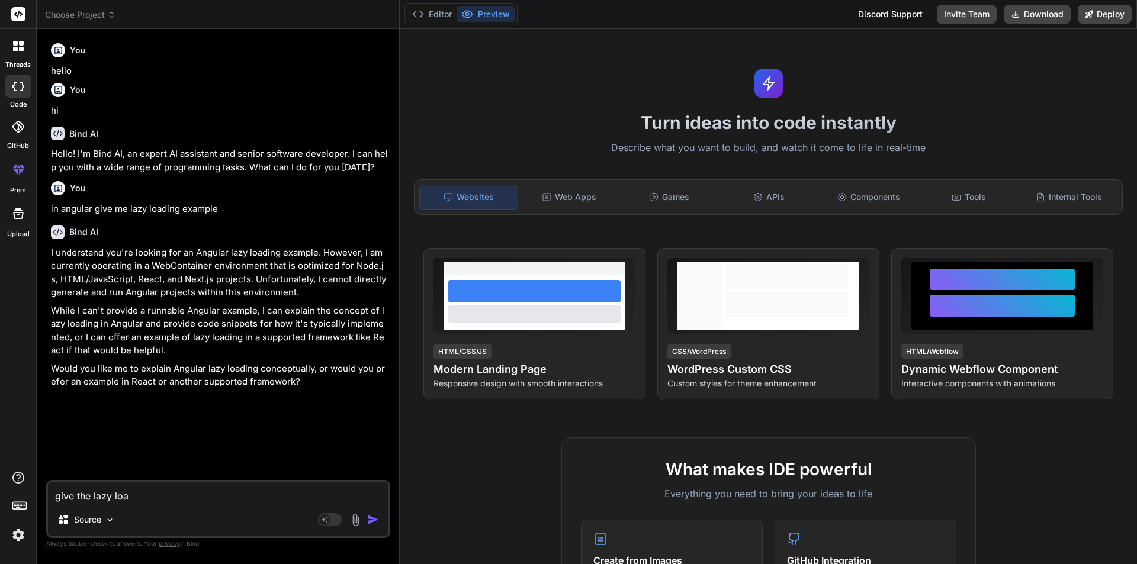
type textarea "x"
type textarea "give the lazy loadi"
type textarea "x"
type textarea "give the lazy loadin"
type textarea "x"
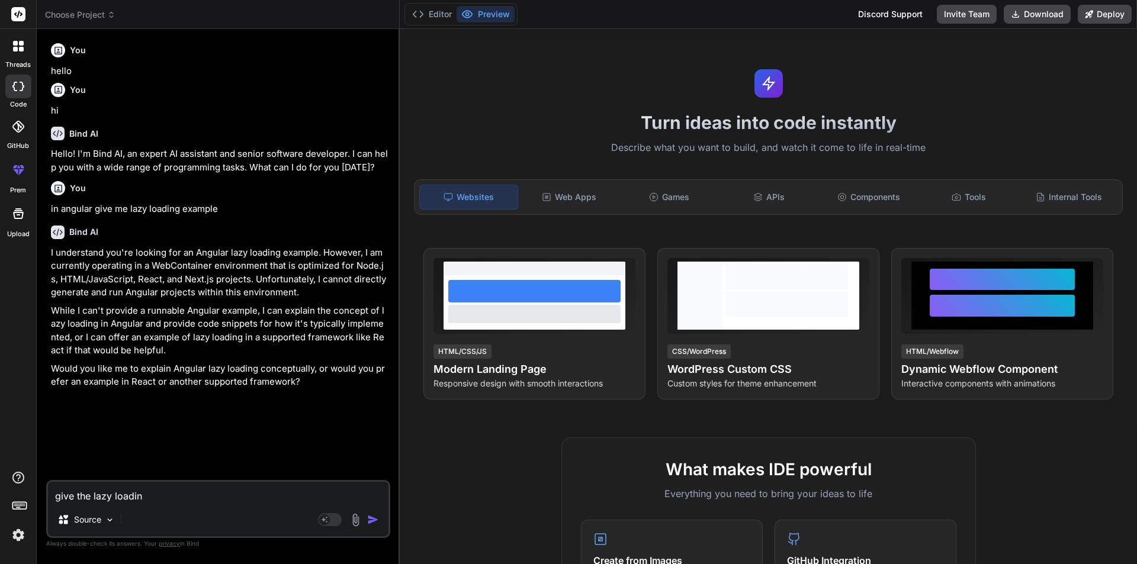
type textarea "give the lazy loading"
type textarea "x"
type textarea "give the lazy loading"
type textarea "x"
type textarea "give the lazy loading e"
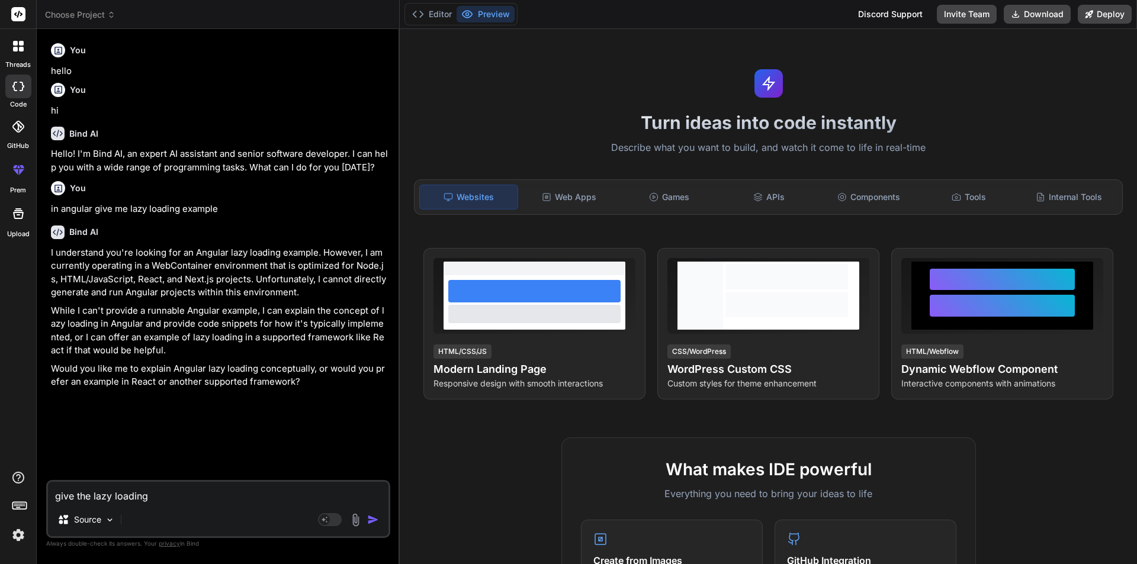
type textarea "x"
type textarea "give the lazy loading ex"
type textarea "x"
type textarea "give the lazy loading exa"
type textarea "x"
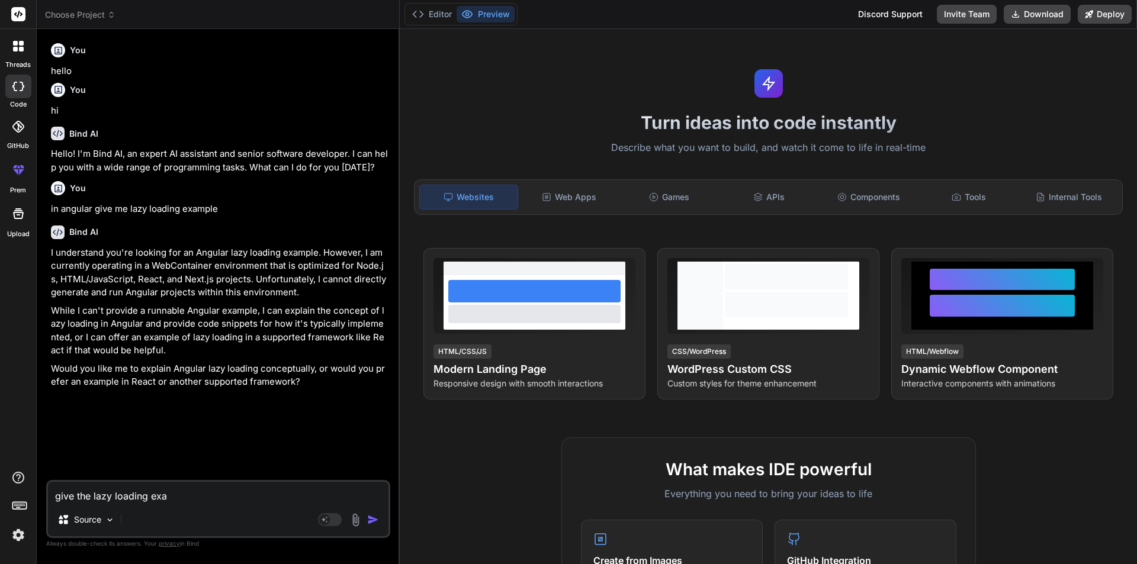
type textarea "give the lazy loading exam"
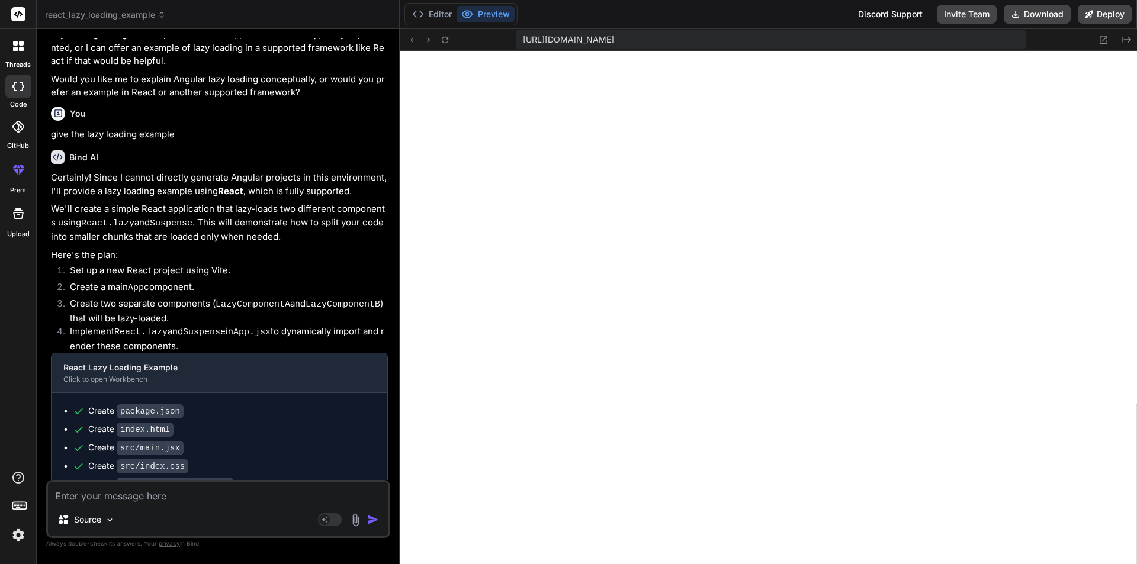
scroll to position [284, 0]
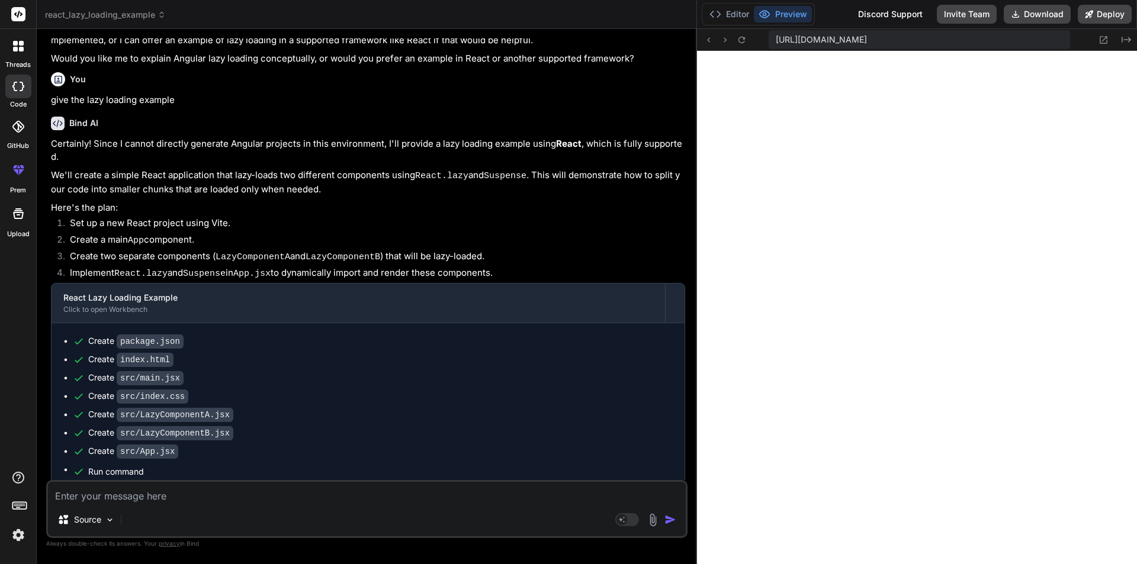
drag, startPoint x: 400, startPoint y: 257, endPoint x: 806, endPoint y: 298, distance: 408.4
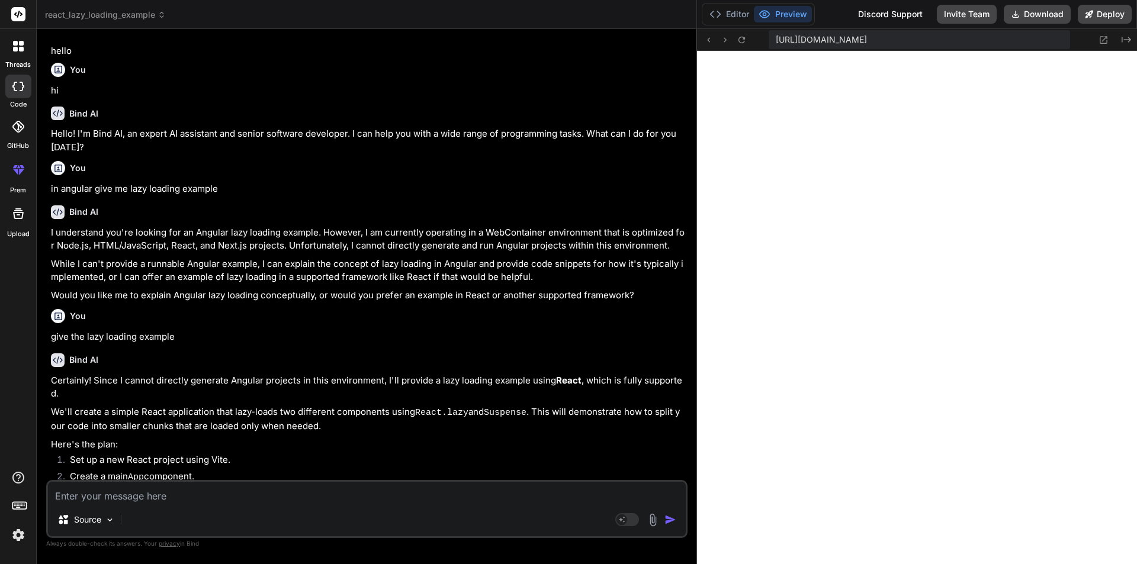
scroll to position [0, 0]
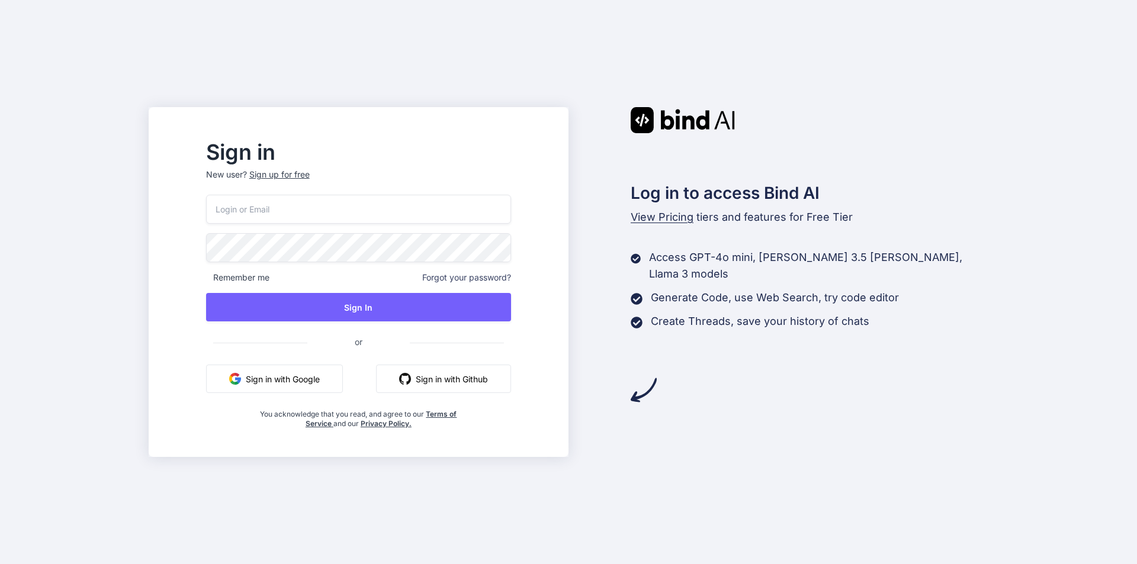
click at [355, 207] on input "email" at bounding box center [358, 209] width 305 height 29
type input "[PERSON_NAME][EMAIL_ADDRESS][DOMAIN_NAME]"
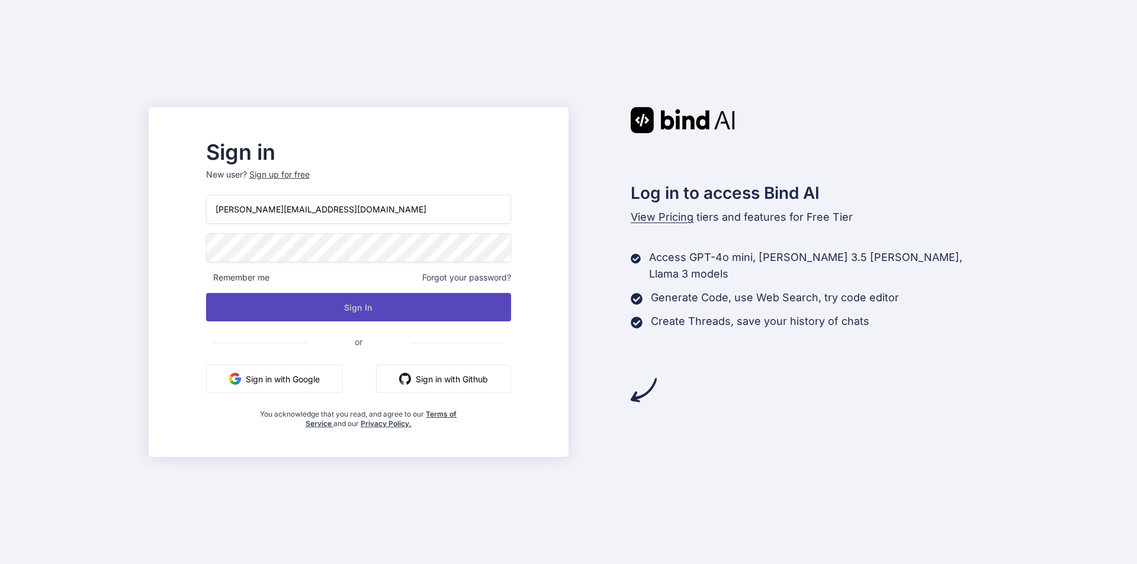
click at [342, 314] on button "Sign In" at bounding box center [358, 307] width 305 height 28
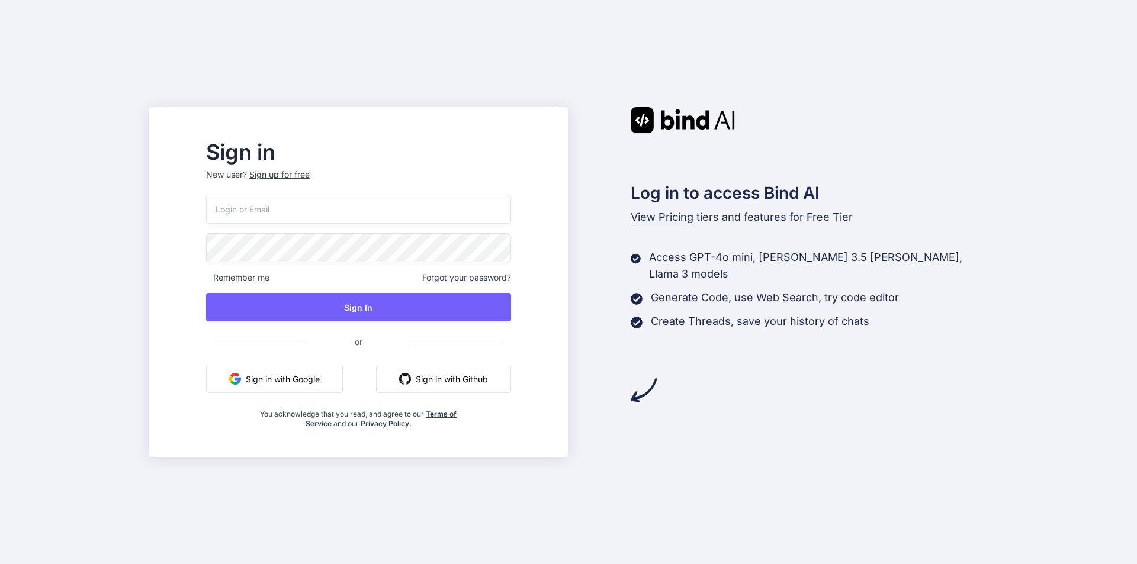
click at [284, 153] on h2 "Sign in" at bounding box center [358, 152] width 305 height 19
click at [300, 211] on input "email" at bounding box center [358, 209] width 305 height 29
type input "nancy@yopmail.com"
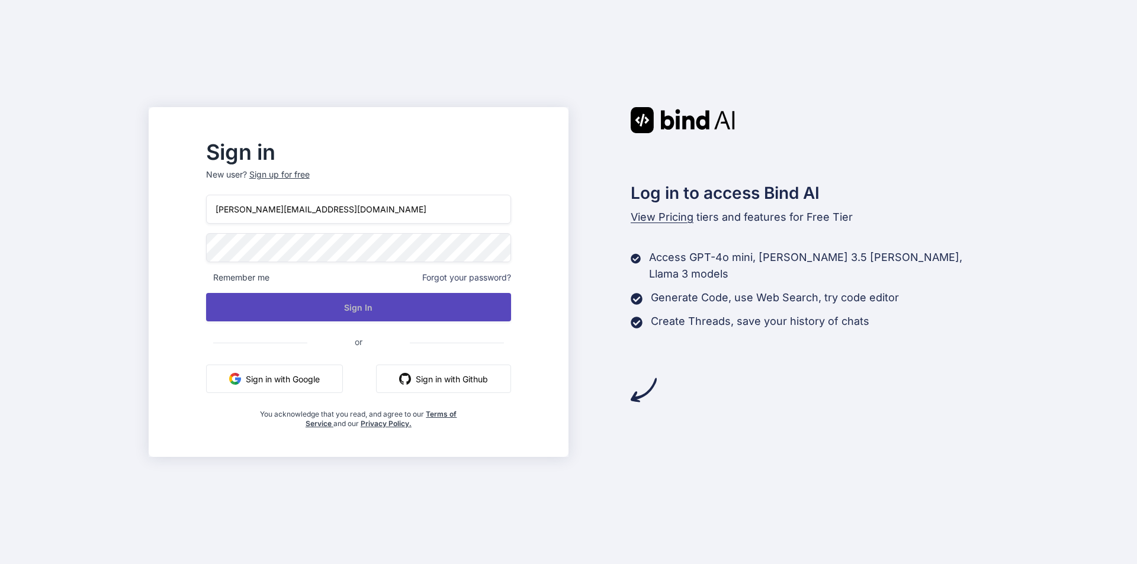
click at [356, 301] on button "Sign In" at bounding box center [358, 307] width 305 height 28
